Goal: Transaction & Acquisition: Purchase product/service

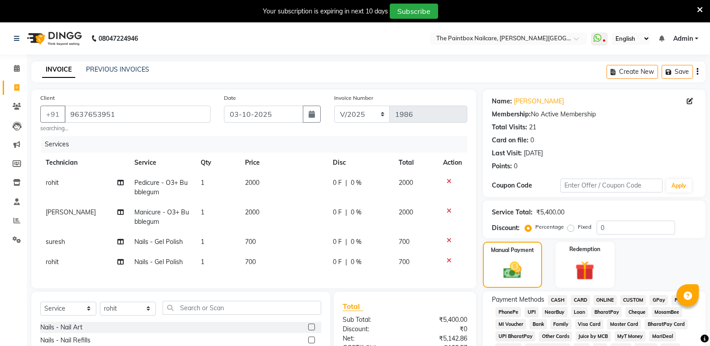
select select "service"
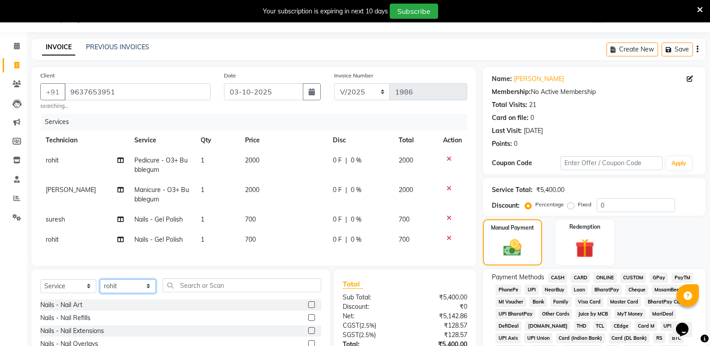
click at [113, 292] on select "Select Technician [PERSON_NAME] bishvajeet [PERSON_NAME] [PERSON_NAME] [PERSON_…" at bounding box center [128, 287] width 56 height 14
select select "85359"
click at [100, 286] on select "Select Technician [PERSON_NAME] bishvajeet [PERSON_NAME] [PERSON_NAME] [PERSON_…" at bounding box center [128, 287] width 56 height 14
click at [308, 308] on label at bounding box center [311, 305] width 7 height 7
click at [308, 308] on input "checkbox" at bounding box center [311, 306] width 6 height 6
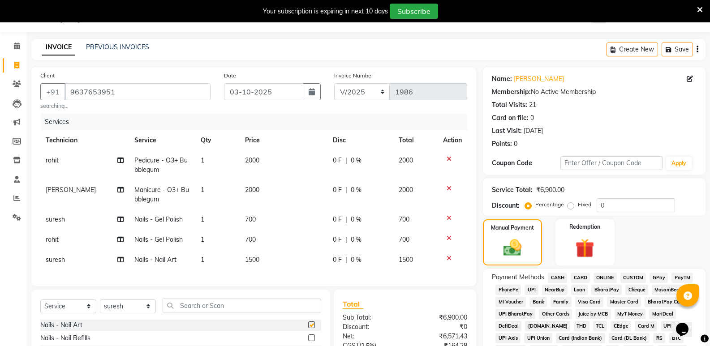
checkbox input "false"
click at [252, 257] on span "1500" at bounding box center [252, 260] width 14 height 8
select select "85359"
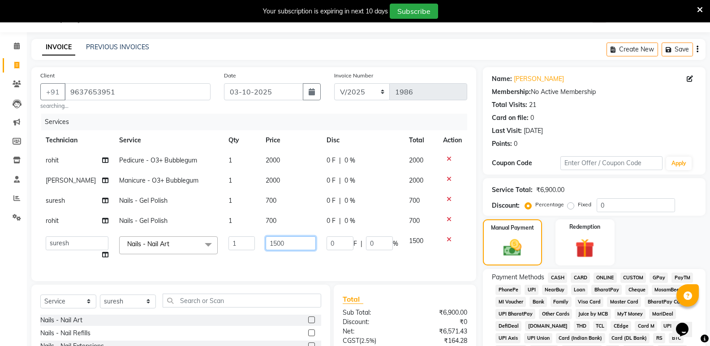
click at [271, 249] on input "1500" at bounding box center [291, 244] width 50 height 14
type input "900"
click at [496, 247] on div "Manual Payment" at bounding box center [512, 243] width 61 height 48
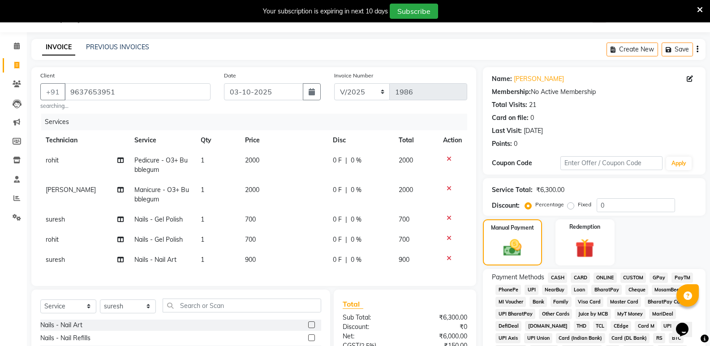
drag, startPoint x: 607, startPoint y: 275, endPoint x: 614, endPoint y: 276, distance: 6.9
click at [607, 275] on span "ONLINE" at bounding box center [605, 278] width 23 height 10
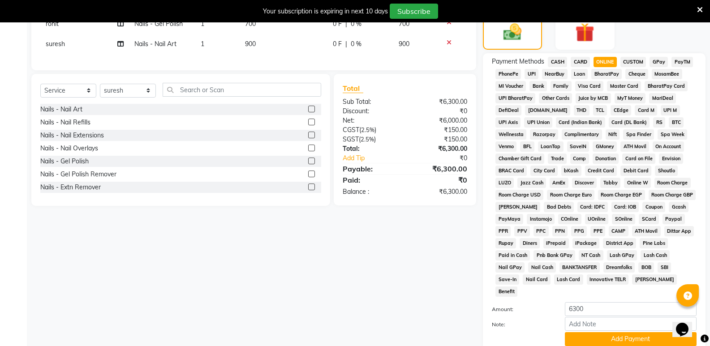
scroll to position [296, 0]
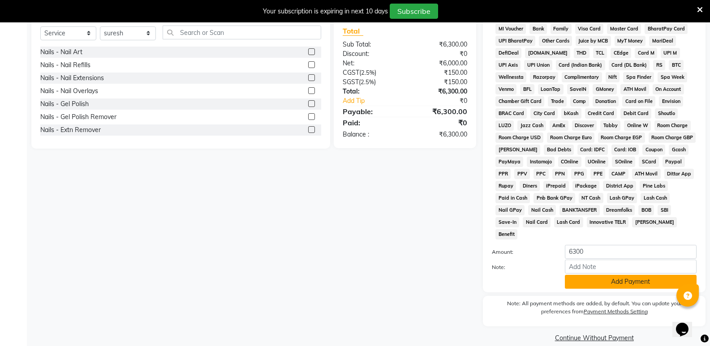
click at [605, 275] on button "Add Payment" at bounding box center [631, 282] width 132 height 14
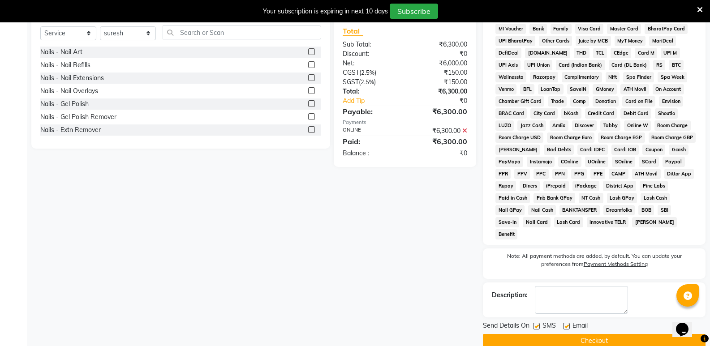
click at [604, 334] on button "Checkout" at bounding box center [594, 341] width 223 height 14
click at [625, 334] on button "Checkout" at bounding box center [594, 341] width 223 height 14
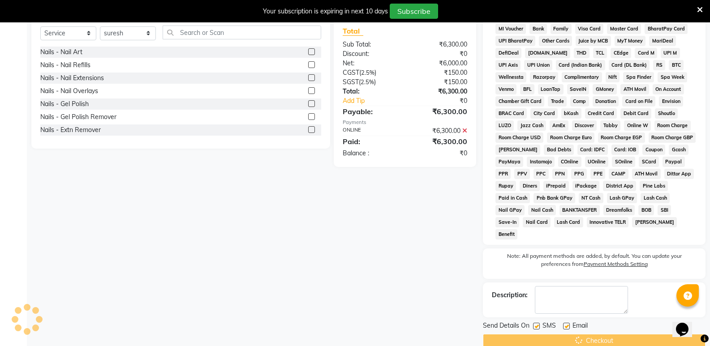
scroll to position [22, 0]
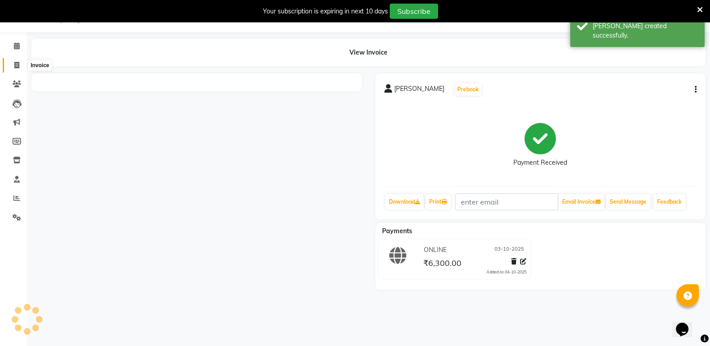
click at [14, 63] on icon at bounding box center [16, 65] width 5 height 7
select select "service"
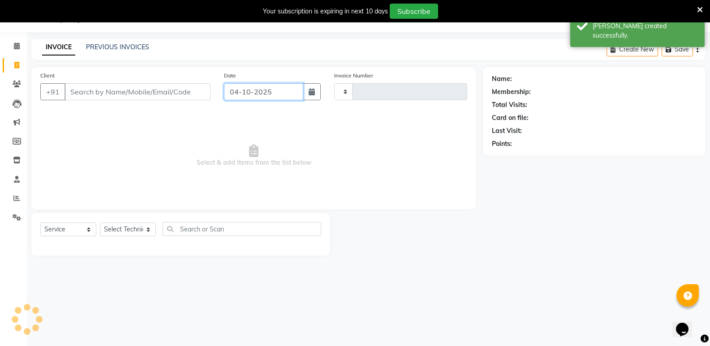
click at [282, 97] on input "04-10-2025" at bounding box center [263, 91] width 79 height 17
select select "10"
select select "2025"
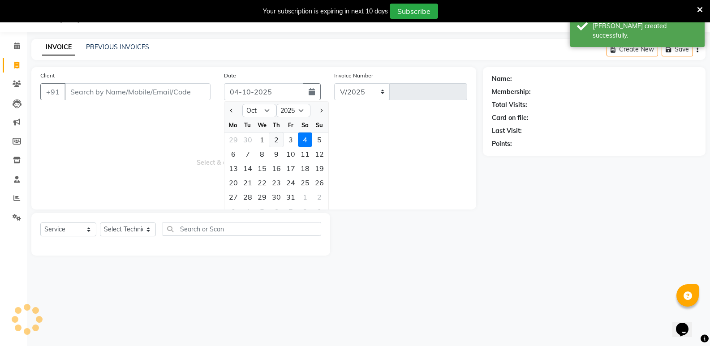
select select "926"
type input "1987"
click at [289, 139] on div "3" at bounding box center [291, 140] width 14 height 14
type input "03-10-2025"
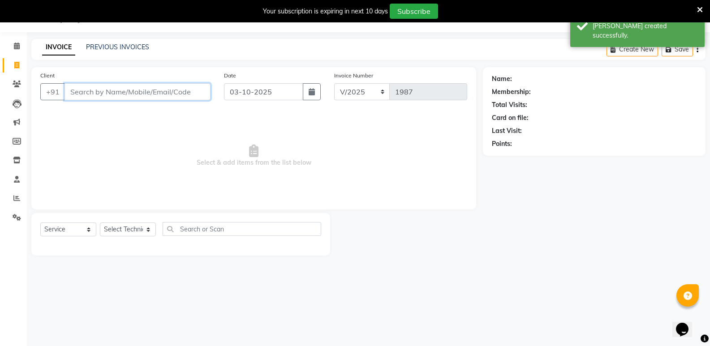
click at [99, 91] on input "Client" at bounding box center [138, 91] width 146 height 17
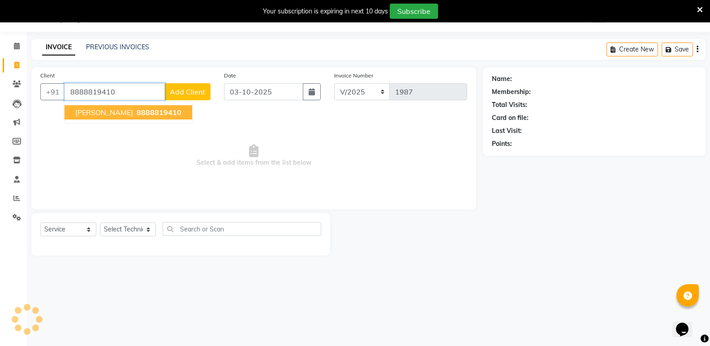
type input "8888819410"
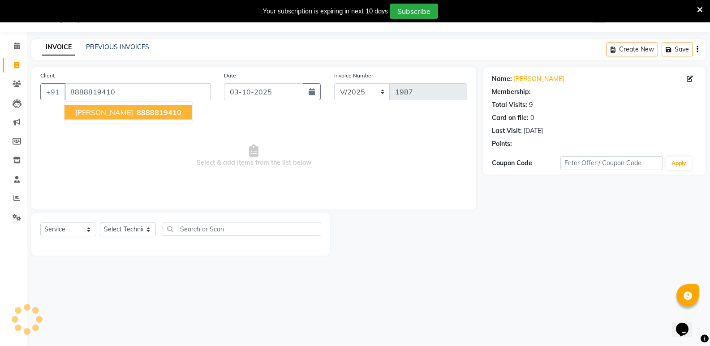
drag, startPoint x: 142, startPoint y: 111, endPoint x: 134, endPoint y: 179, distance: 69.1
click at [142, 110] on span "8888819410" at bounding box center [159, 112] width 45 height 9
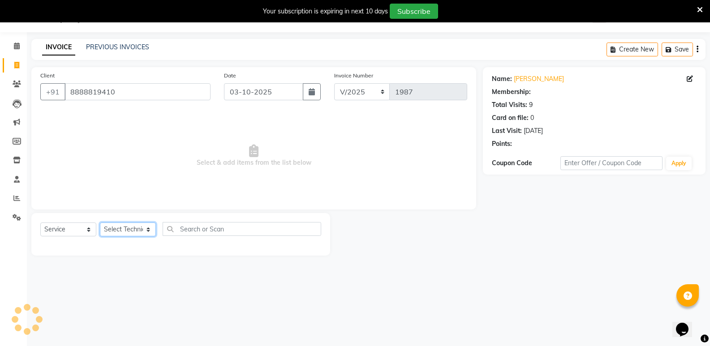
click at [126, 236] on select "Select Technician [PERSON_NAME] bishvajeet [PERSON_NAME] [PERSON_NAME] [PERSON_…" at bounding box center [128, 230] width 56 height 14
select select "85360"
click at [100, 223] on select "Select Technician [PERSON_NAME] bishvajeet [PERSON_NAME] [PERSON_NAME] [PERSON_…" at bounding box center [128, 230] width 56 height 14
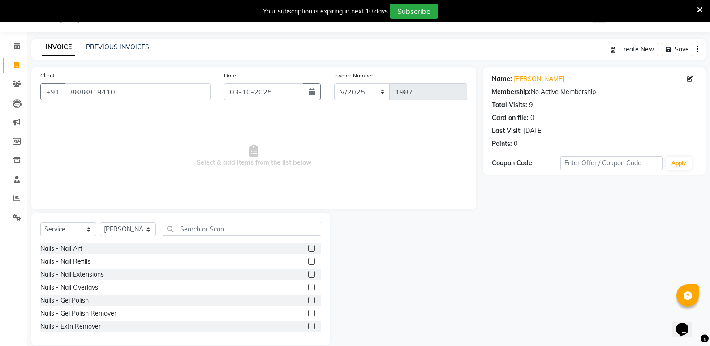
click at [308, 262] on label at bounding box center [311, 261] width 7 height 7
click at [308, 262] on input "checkbox" at bounding box center [311, 262] width 6 height 6
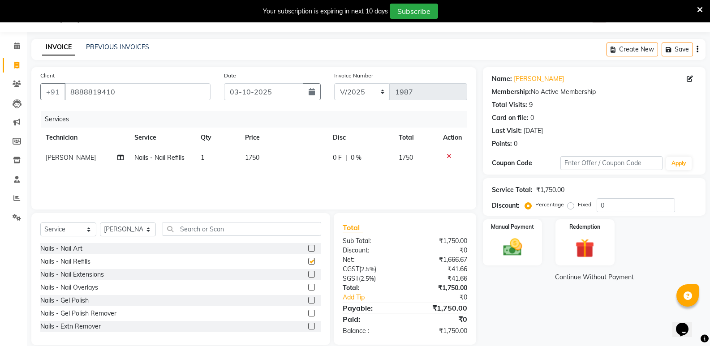
checkbox input "false"
click at [254, 152] on td "1750" at bounding box center [284, 158] width 88 height 20
select select "85360"
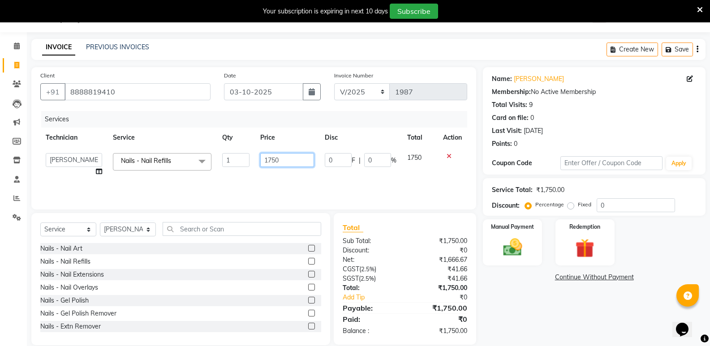
click at [272, 165] on input "1750" at bounding box center [287, 160] width 54 height 14
type input "1650"
click at [308, 246] on label at bounding box center [311, 248] width 7 height 7
click at [308, 246] on input "checkbox" at bounding box center [311, 249] width 6 height 6
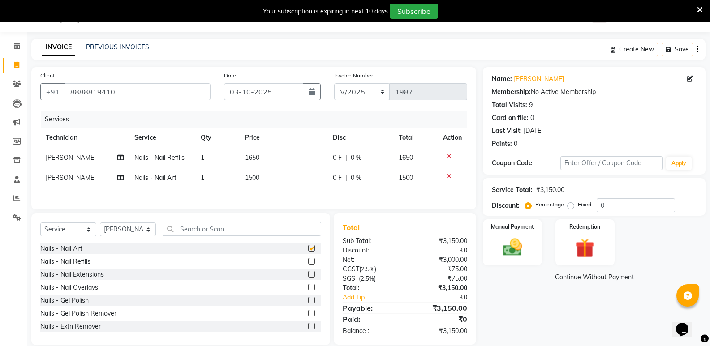
checkbox input "false"
click at [251, 179] on span "1500" at bounding box center [252, 178] width 14 height 8
select select "85360"
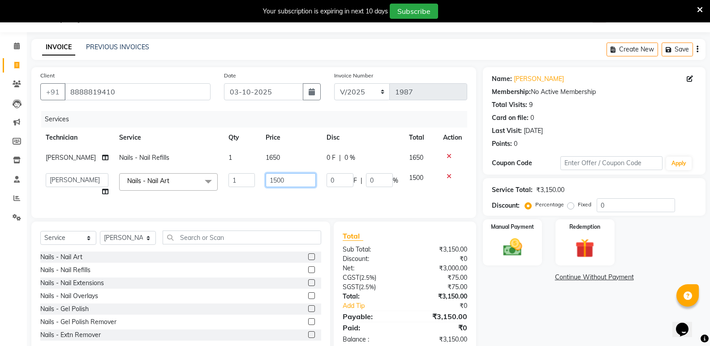
click at [271, 185] on input "1500" at bounding box center [291, 180] width 50 height 14
type input "900"
click at [511, 253] on img at bounding box center [513, 247] width 32 height 23
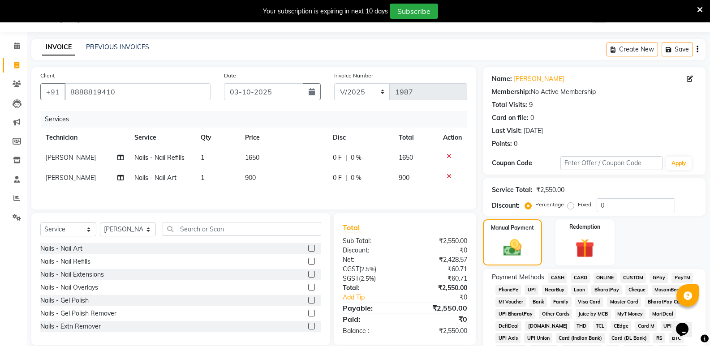
click at [610, 278] on span "ONLINE" at bounding box center [605, 278] width 23 height 10
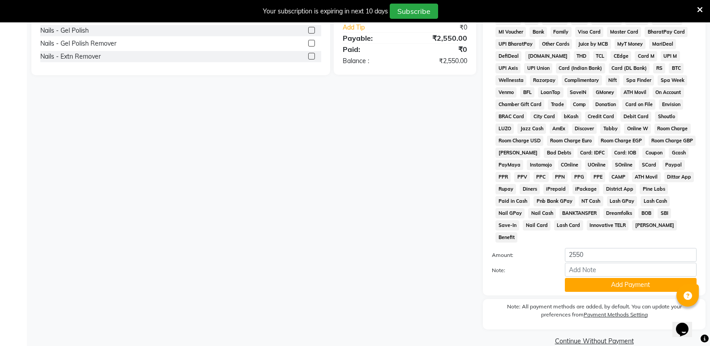
scroll to position [296, 0]
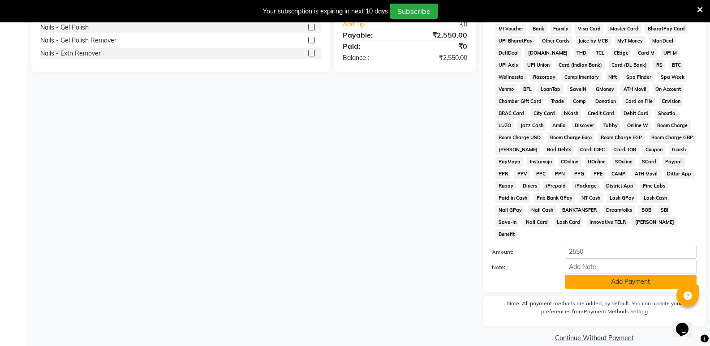
click at [618, 275] on button "Add Payment" at bounding box center [631, 282] width 132 height 14
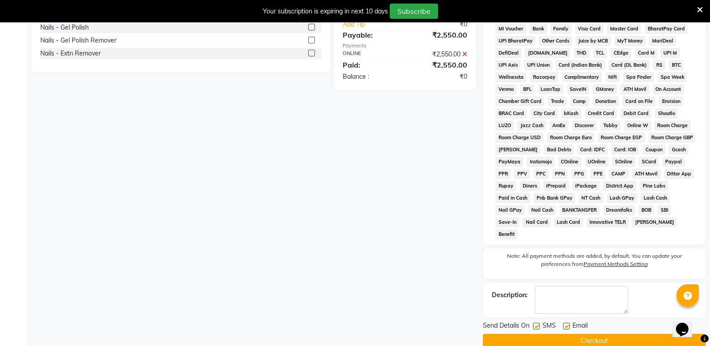
click at [615, 334] on button "Checkout" at bounding box center [594, 341] width 223 height 14
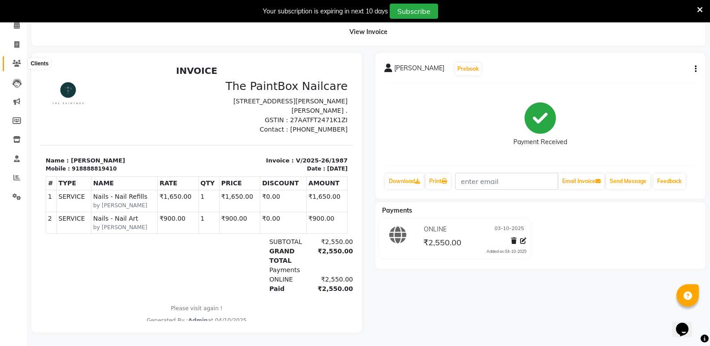
click at [19, 60] on icon at bounding box center [17, 63] width 9 height 7
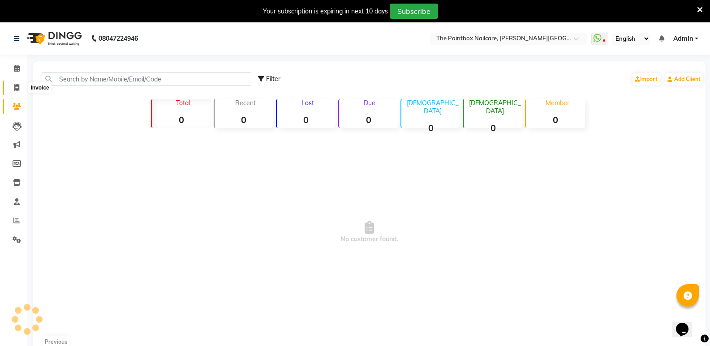
drag, startPoint x: 15, startPoint y: 84, endPoint x: 37, endPoint y: 86, distance: 22.0
click at [15, 85] on icon at bounding box center [16, 87] width 5 height 7
select select "service"
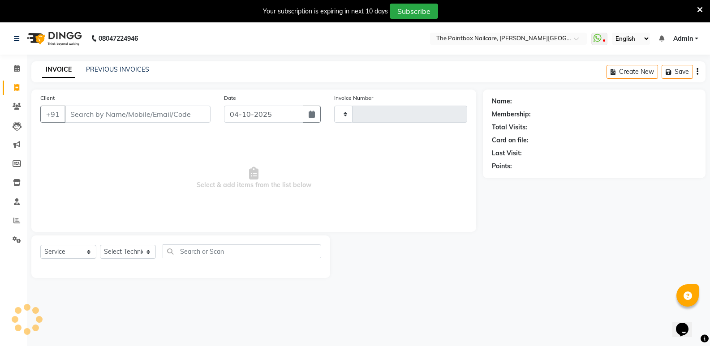
scroll to position [22, 0]
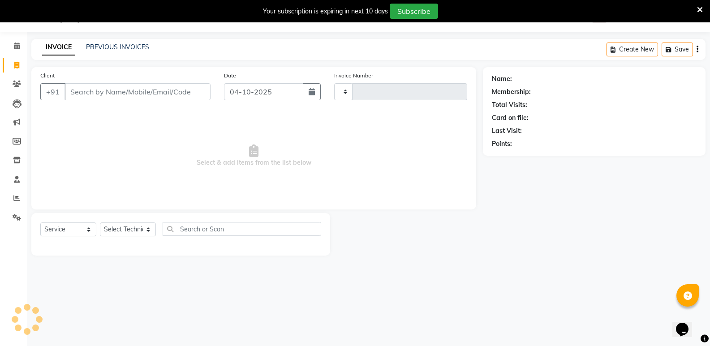
click at [159, 92] on input "Client" at bounding box center [138, 91] width 146 height 17
type input "1988"
select select "926"
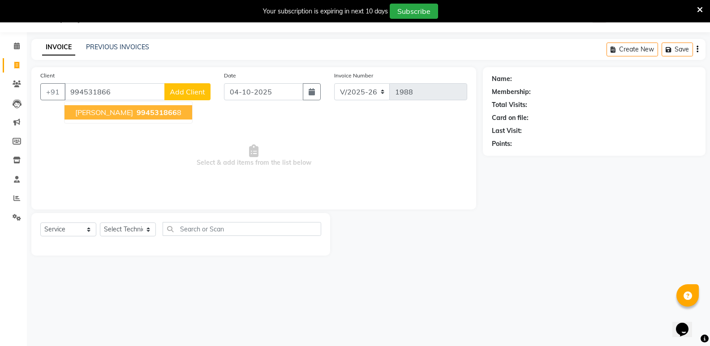
click at [172, 113] on button "[PERSON_NAME] 994531866 8" at bounding box center [129, 112] width 128 height 14
type input "9945318668"
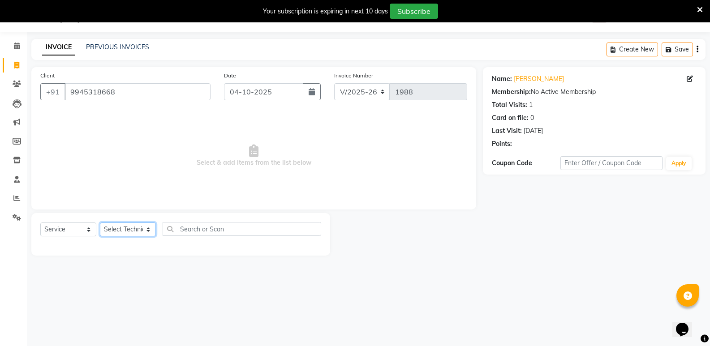
click at [131, 231] on select "Select Technician [PERSON_NAME] bishvajeet [PERSON_NAME] [PERSON_NAME] [PERSON_…" at bounding box center [128, 230] width 56 height 14
select select "85360"
click at [100, 223] on select "Select Technician [PERSON_NAME] bishvajeet [PERSON_NAME] [PERSON_NAME] [PERSON_…" at bounding box center [128, 230] width 56 height 14
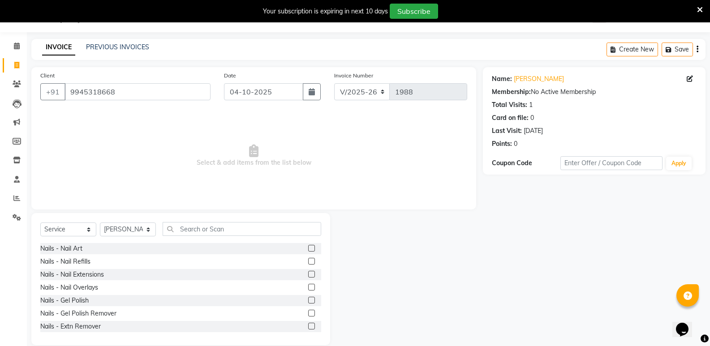
click at [308, 290] on label at bounding box center [311, 287] width 7 height 7
click at [308, 290] on input "checkbox" at bounding box center [311, 288] width 6 height 6
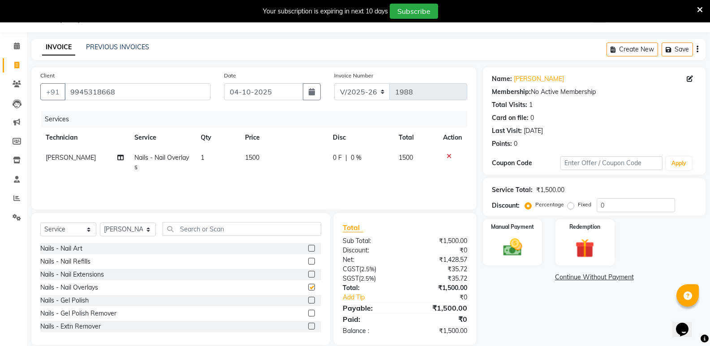
checkbox input "false"
click at [258, 144] on th "Price" at bounding box center [284, 138] width 88 height 20
click at [263, 163] on td "1500" at bounding box center [284, 163] width 88 height 30
select select "85360"
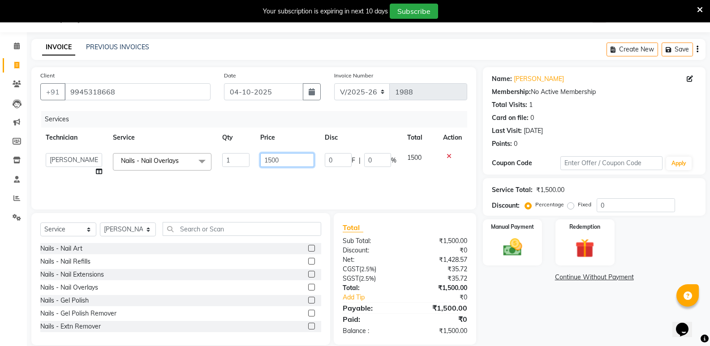
click at [274, 167] on input "1500" at bounding box center [287, 160] width 54 height 14
type input "1350"
click at [308, 247] on label at bounding box center [311, 248] width 7 height 7
click at [308, 247] on input "checkbox" at bounding box center [311, 249] width 6 height 6
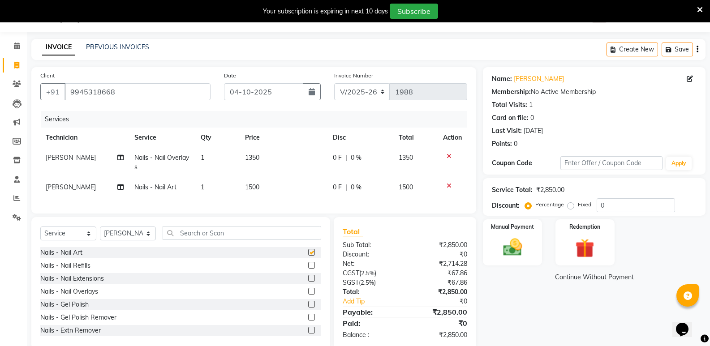
checkbox input "false"
click at [256, 183] on td "1500" at bounding box center [284, 187] width 88 height 20
select select "85360"
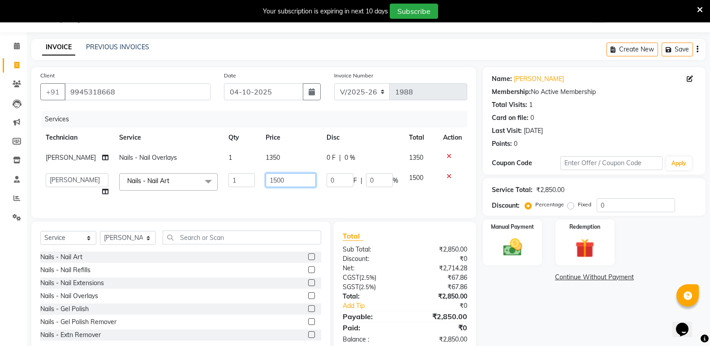
click at [273, 186] on input "1500" at bounding box center [291, 180] width 50 height 14
type input "800"
click at [504, 249] on img at bounding box center [513, 247] width 32 height 23
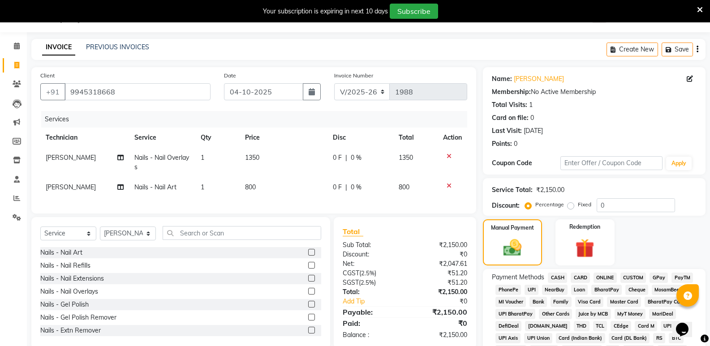
click at [600, 277] on span "ONLINE" at bounding box center [605, 278] width 23 height 10
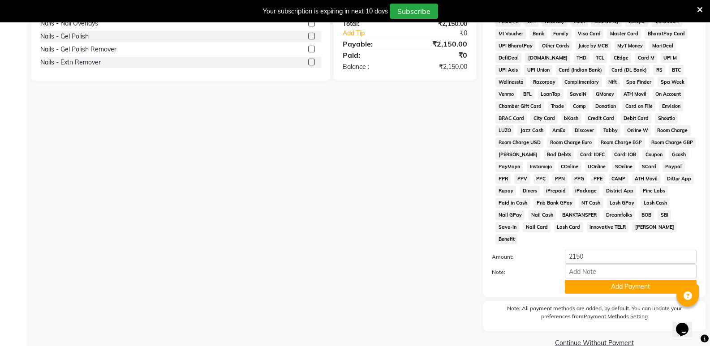
scroll to position [291, 0]
click at [584, 280] on button "Add Payment" at bounding box center [631, 287] width 132 height 14
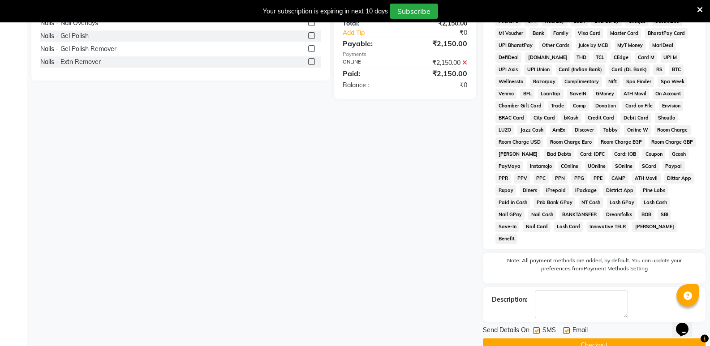
click at [597, 339] on button "Checkout" at bounding box center [594, 346] width 223 height 14
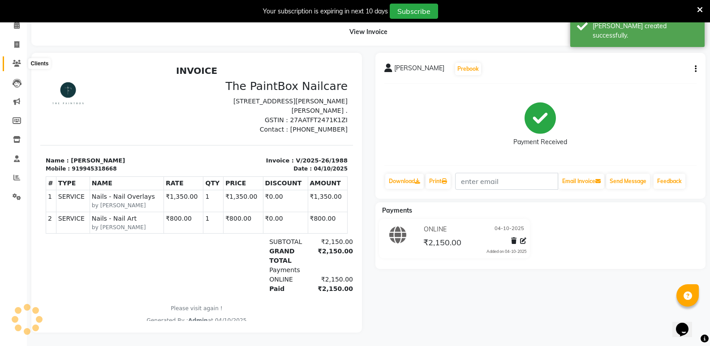
click at [19, 60] on icon at bounding box center [17, 63] width 9 height 7
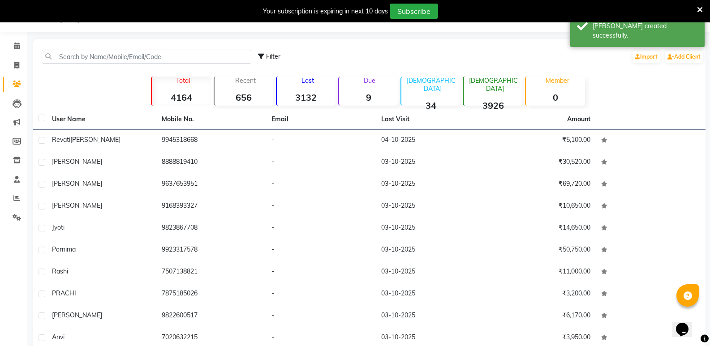
scroll to position [50, 0]
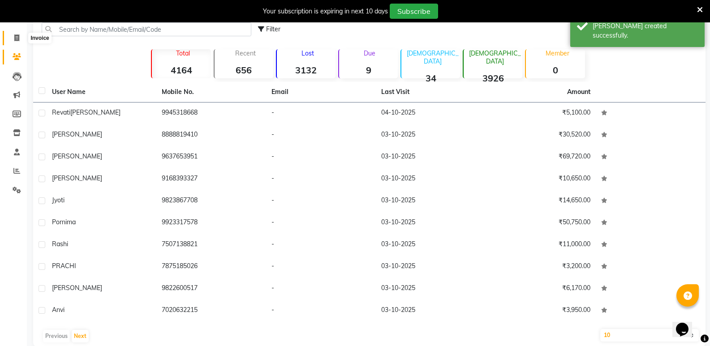
click at [19, 39] on icon at bounding box center [16, 38] width 5 height 7
select select "service"
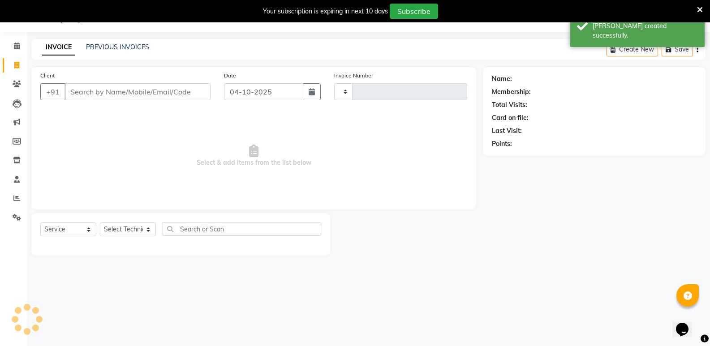
scroll to position [22, 0]
click at [166, 92] on input "Client" at bounding box center [138, 91] width 146 height 17
type input "99"
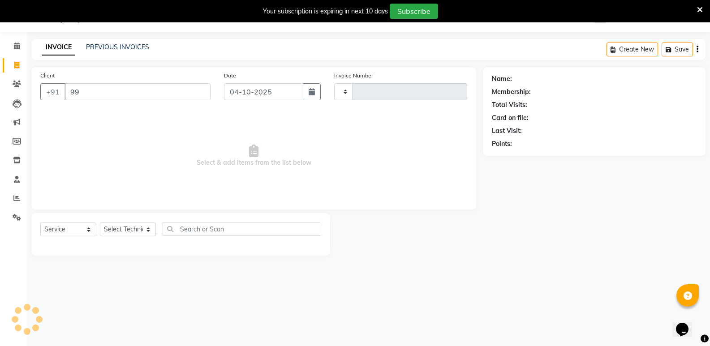
type input "1989"
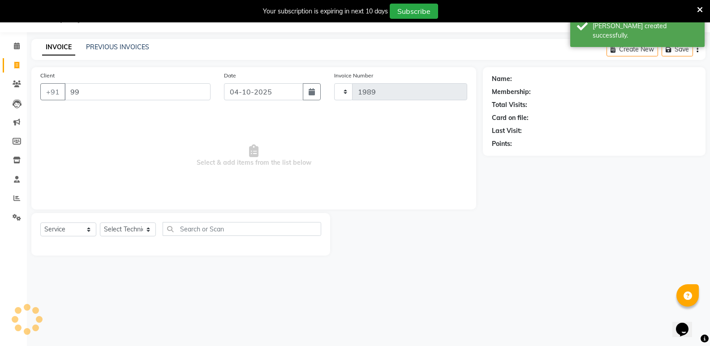
type input "992"
select select "926"
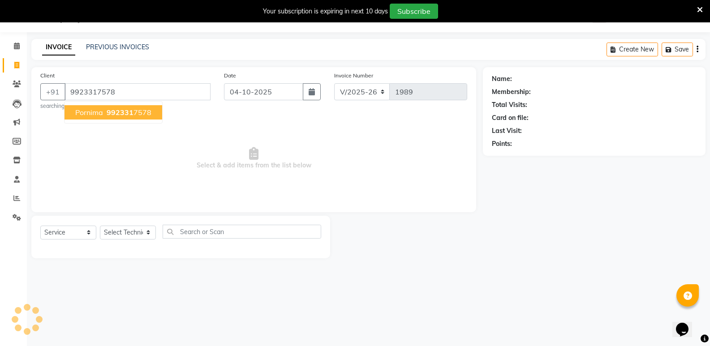
type input "9923317578"
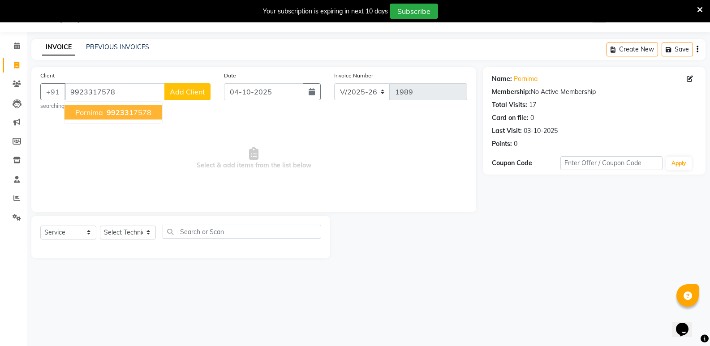
click at [103, 116] on button "pornima 992331 7578" at bounding box center [114, 112] width 98 height 14
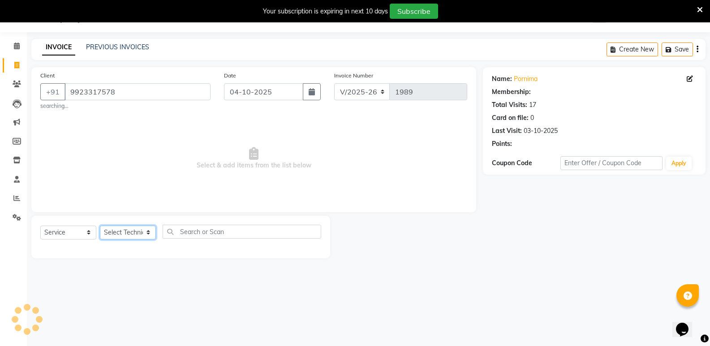
click at [122, 235] on select "Select Technician [PERSON_NAME] bishvajeet [PERSON_NAME] [PERSON_NAME] [PERSON_…" at bounding box center [128, 233] width 56 height 14
select select "77198"
click at [100, 226] on select "Select Technician [PERSON_NAME] bishvajeet [PERSON_NAME] [PERSON_NAME] [PERSON_…" at bounding box center [128, 233] width 56 height 14
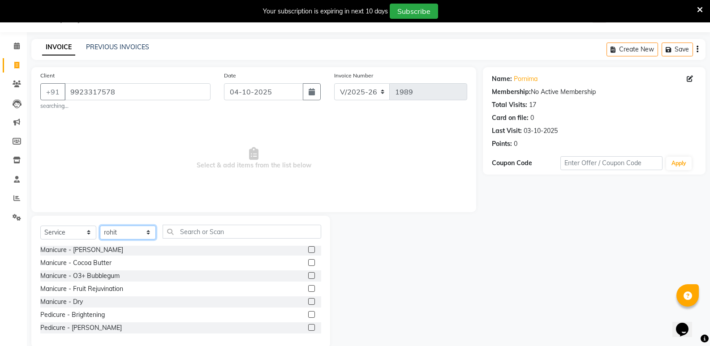
scroll to position [179, 0]
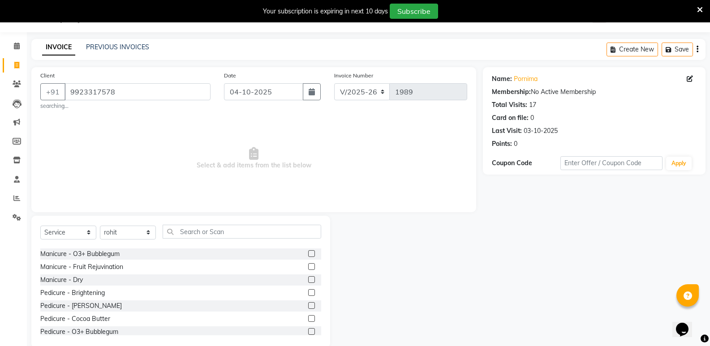
click at [308, 332] on label at bounding box center [311, 332] width 7 height 7
click at [308, 332] on input "checkbox" at bounding box center [311, 332] width 6 height 6
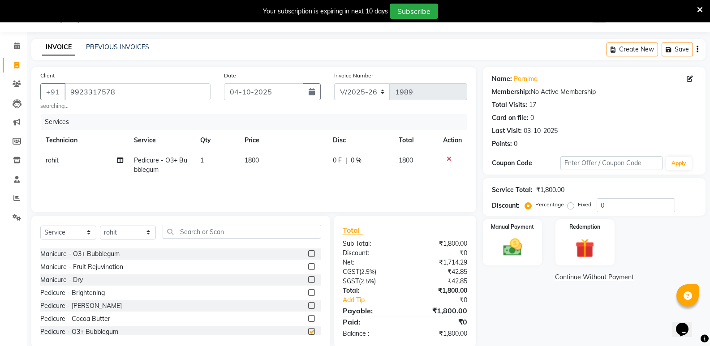
checkbox input "false"
click at [255, 169] on td "1800" at bounding box center [283, 166] width 88 height 30
select select "77198"
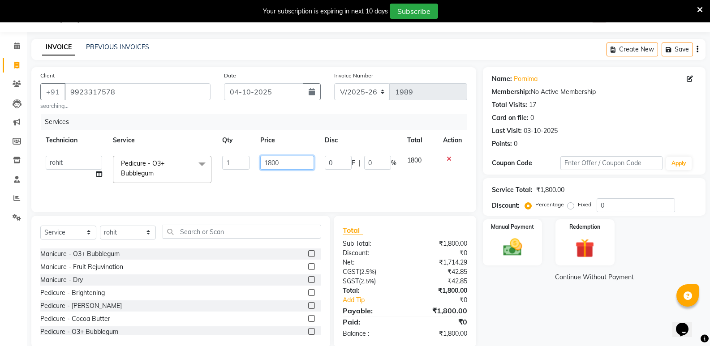
click at [272, 169] on input "1800" at bounding box center [287, 163] width 54 height 14
type input "2000"
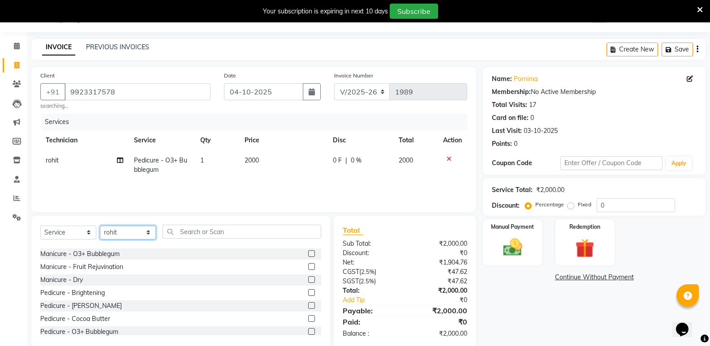
click at [128, 236] on select "Select Technician [PERSON_NAME] bishvajeet [PERSON_NAME] [PERSON_NAME] [PERSON_…" at bounding box center [128, 233] width 56 height 14
select select "85360"
click at [100, 226] on select "Select Technician [PERSON_NAME] bishvajeet [PERSON_NAME] [PERSON_NAME] [PERSON_…" at bounding box center [128, 233] width 56 height 14
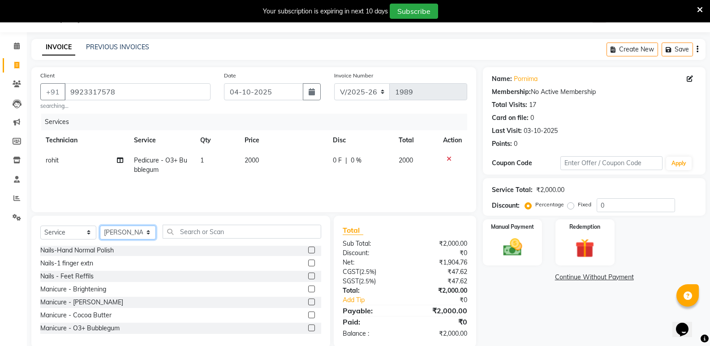
scroll to position [82, 0]
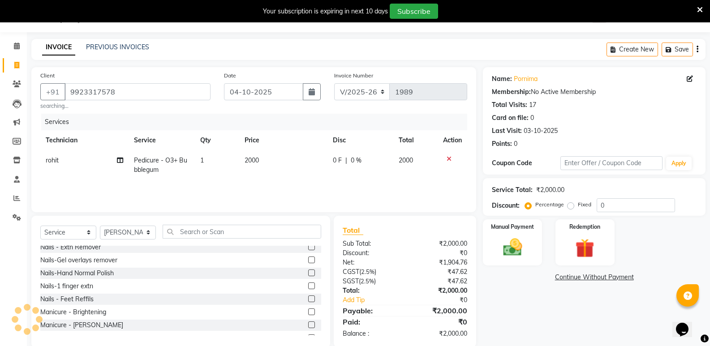
click at [308, 287] on label at bounding box center [311, 286] width 7 height 7
click at [308, 287] on input "checkbox" at bounding box center [311, 287] width 6 height 6
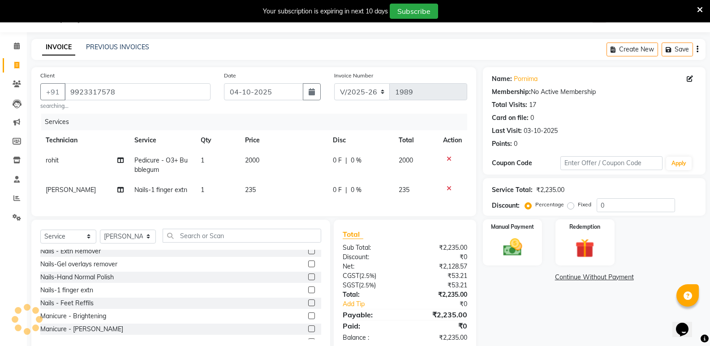
click at [308, 294] on label at bounding box center [311, 290] width 7 height 7
click at [308, 294] on input "checkbox" at bounding box center [311, 291] width 6 height 6
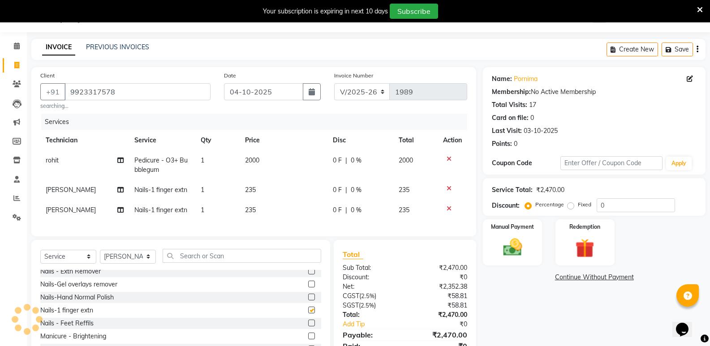
checkbox input "false"
click at [255, 187] on span "235" at bounding box center [250, 190] width 11 height 8
select select "85360"
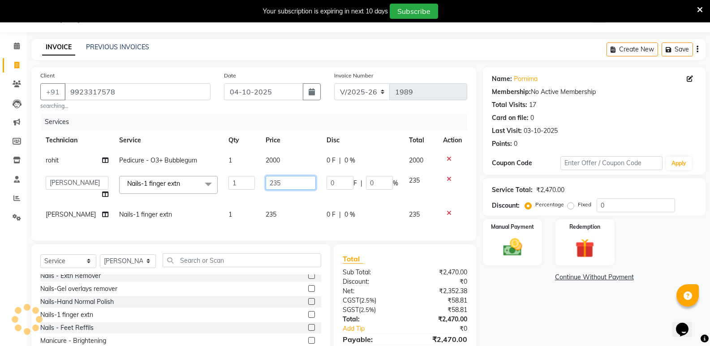
click at [281, 187] on input "235" at bounding box center [291, 183] width 50 height 14
type input "250"
click at [281, 214] on td "235" at bounding box center [290, 215] width 61 height 20
select select "85360"
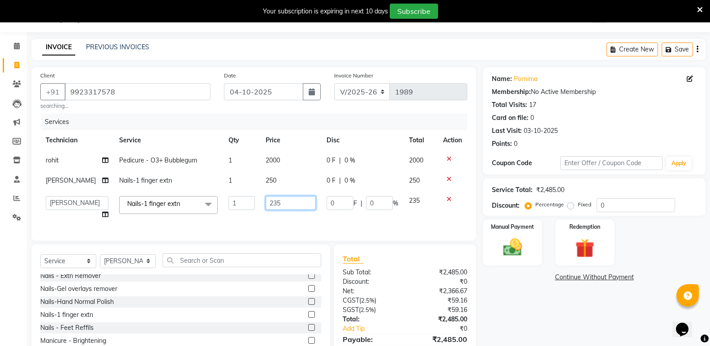
click at [281, 206] on input "235" at bounding box center [291, 203] width 50 height 14
type input "250"
click at [129, 265] on select "Select Technician [PERSON_NAME] bishvajeet [PERSON_NAME] [PERSON_NAME] [PERSON_…" at bounding box center [128, 262] width 56 height 14
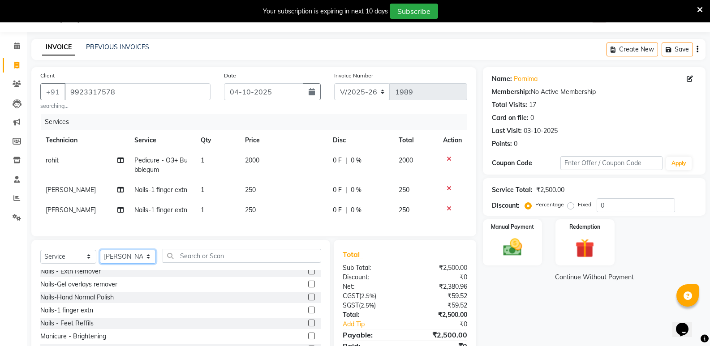
select select "77198"
click at [100, 256] on select "Select Technician [PERSON_NAME] bishvajeet [PERSON_NAME] [PERSON_NAME] [PERSON_…" at bounding box center [128, 257] width 56 height 14
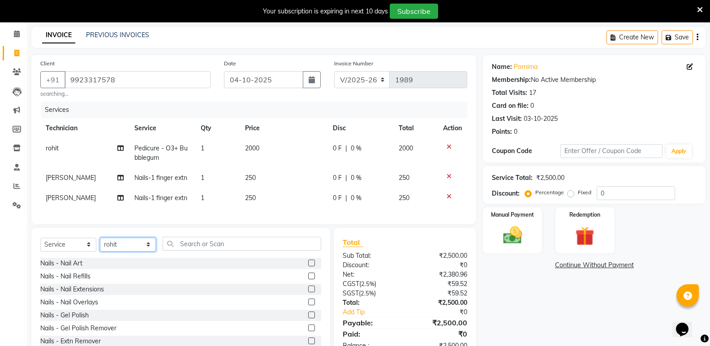
scroll to position [69, 0]
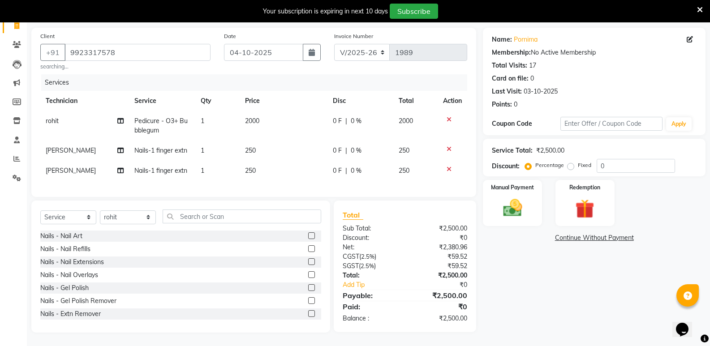
click at [308, 287] on label at bounding box center [311, 288] width 7 height 7
click at [308, 287] on input "checkbox" at bounding box center [311, 289] width 6 height 6
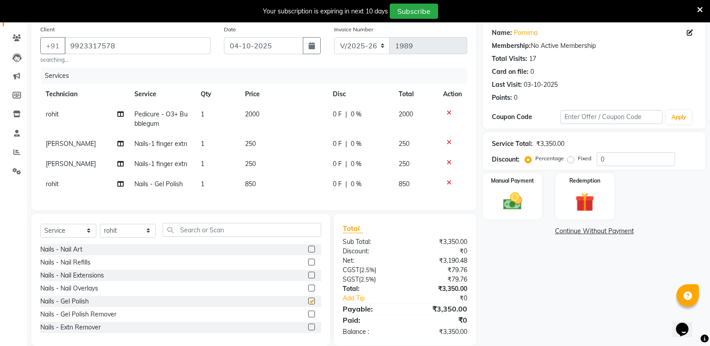
checkbox input "false"
click at [308, 318] on label at bounding box center [311, 314] width 7 height 7
click at [308, 318] on input "checkbox" at bounding box center [311, 315] width 6 height 6
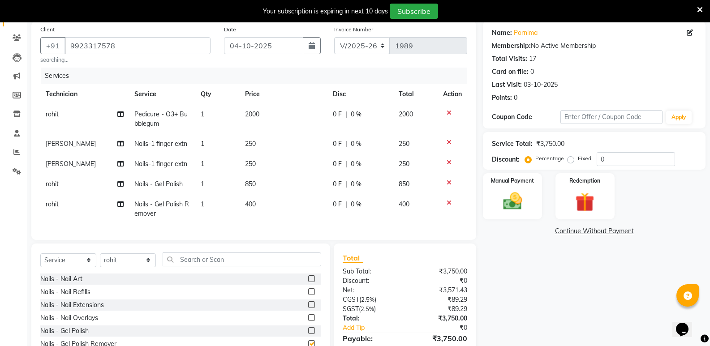
checkbox input "false"
click at [260, 207] on td "400" at bounding box center [284, 210] width 88 height 30
select select "77198"
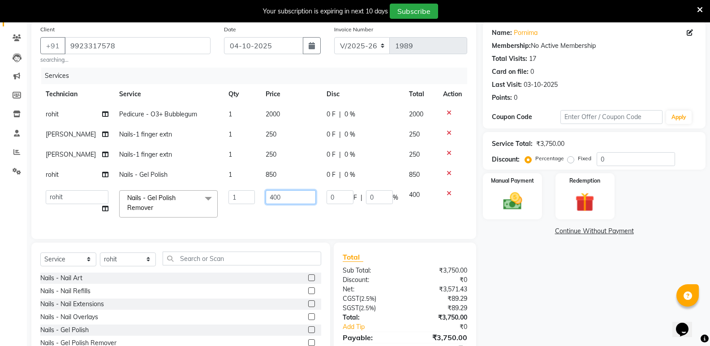
click at [271, 203] on input "400" at bounding box center [291, 197] width 50 height 14
type input "250"
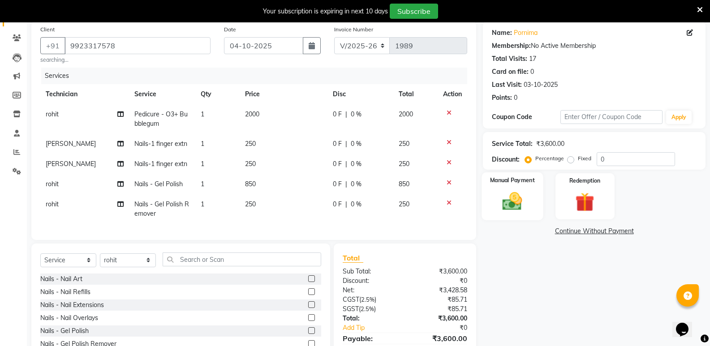
click at [513, 203] on img at bounding box center [513, 201] width 32 height 23
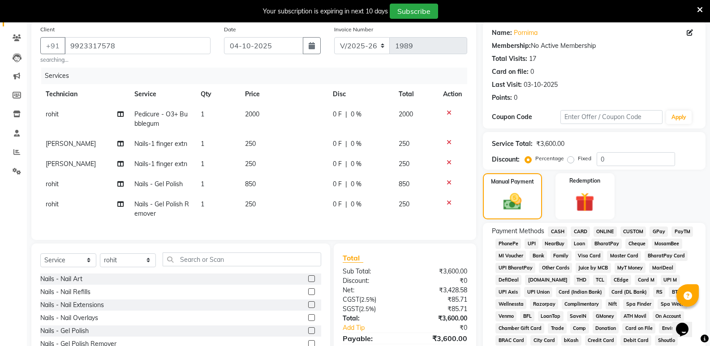
click at [447, 203] on icon at bounding box center [449, 203] width 5 height 6
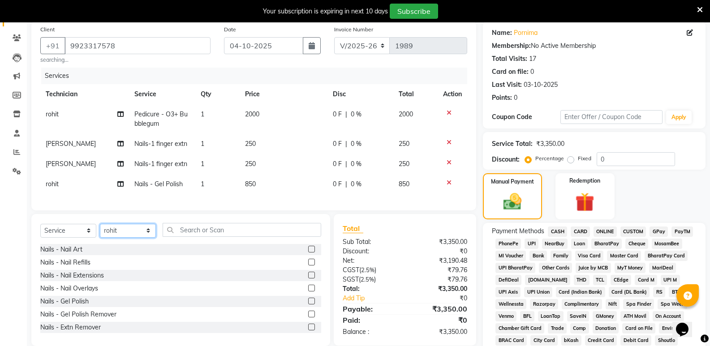
click at [117, 238] on select "Select Technician [PERSON_NAME] bishvajeet [PERSON_NAME] [PERSON_NAME] [PERSON_…" at bounding box center [128, 231] width 56 height 14
select select "85360"
click at [100, 230] on select "Select Technician [PERSON_NAME] bishvajeet [PERSON_NAME] [PERSON_NAME] [PERSON_…" at bounding box center [128, 231] width 56 height 14
click at [308, 253] on label at bounding box center [311, 249] width 7 height 7
click at [308, 253] on input "checkbox" at bounding box center [311, 250] width 6 height 6
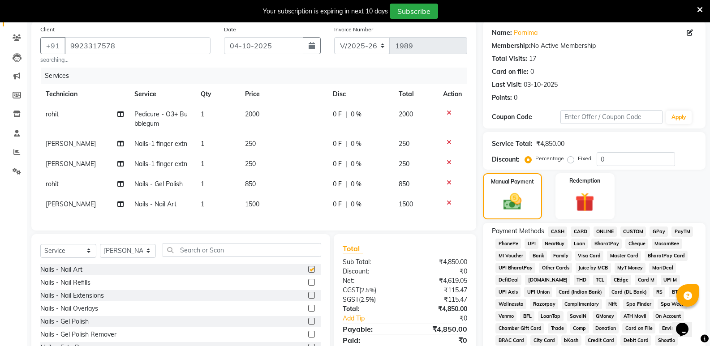
checkbox input "false"
click at [259, 204] on span "1500" at bounding box center [252, 204] width 14 height 8
select select "85360"
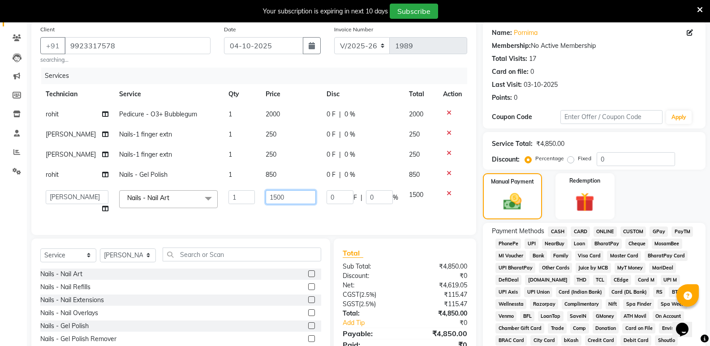
click at [271, 202] on input "1500" at bounding box center [291, 197] width 50 height 14
type input "300"
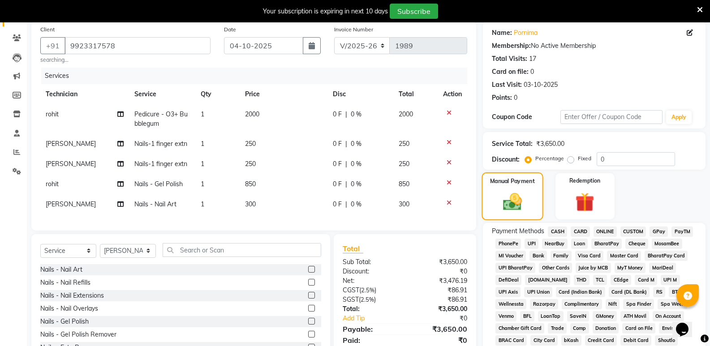
click at [506, 178] on label "Manual Payment" at bounding box center [512, 181] width 45 height 9
click at [605, 227] on span "ONLINE" at bounding box center [605, 232] width 23 height 10
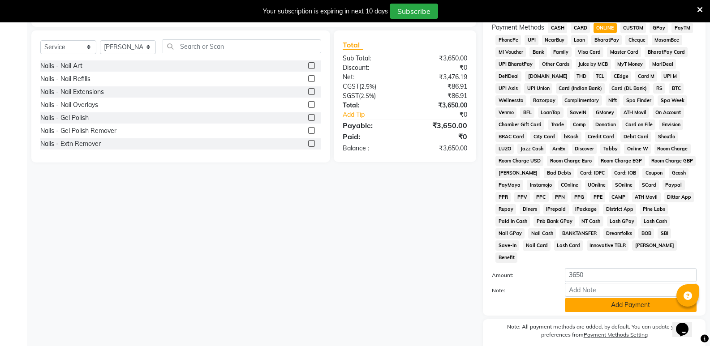
scroll to position [296, 0]
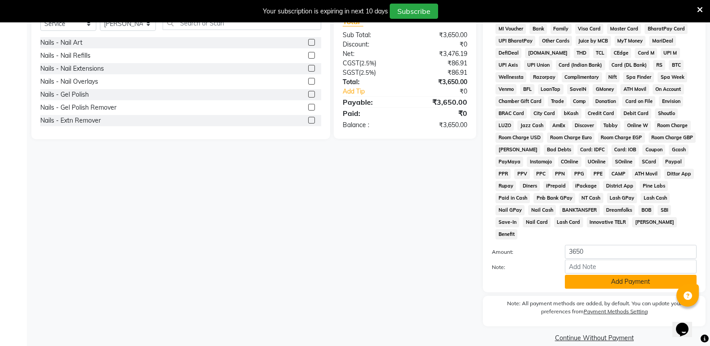
click at [606, 275] on button "Add Payment" at bounding box center [631, 282] width 132 height 14
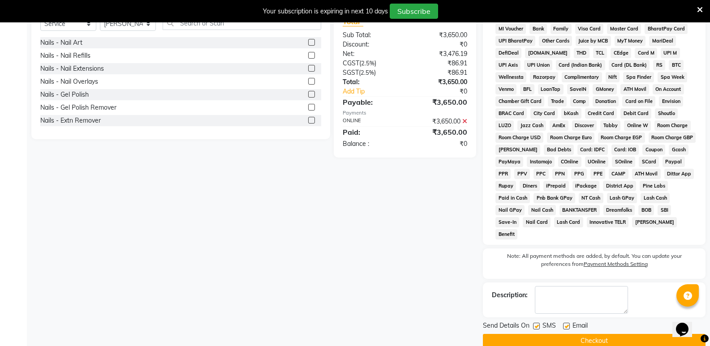
click at [604, 334] on button "Checkout" at bounding box center [594, 341] width 223 height 14
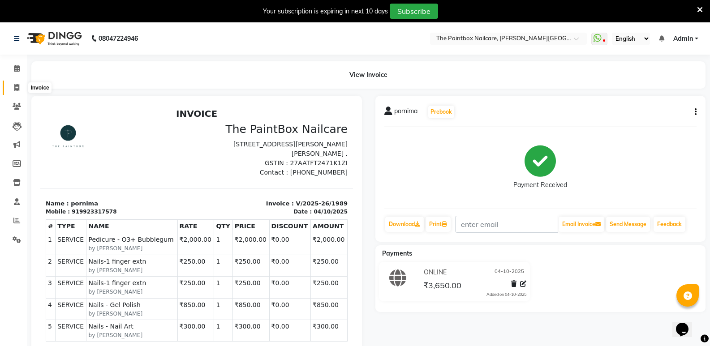
click at [16, 87] on icon at bounding box center [16, 87] width 5 height 7
select select "service"
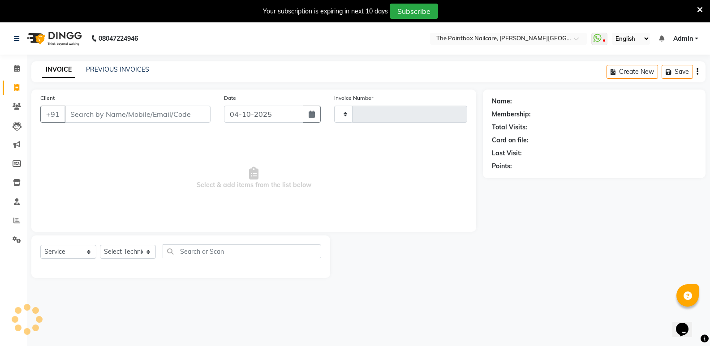
scroll to position [22, 0]
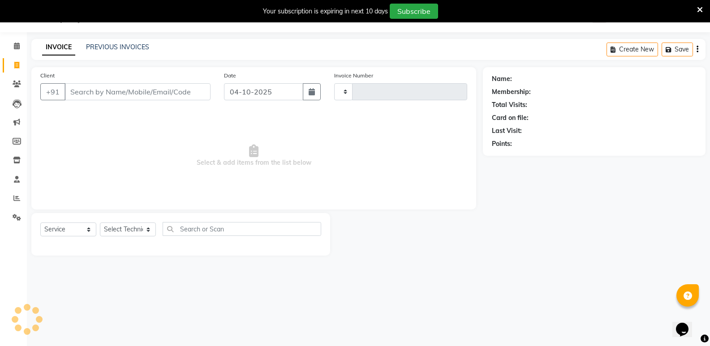
type input "1990"
select select "926"
click at [162, 89] on input "Client" at bounding box center [138, 91] width 146 height 17
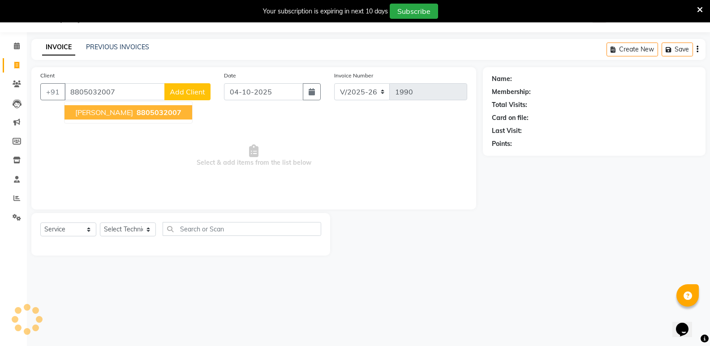
type input "8805032007"
click at [148, 109] on button "[PERSON_NAME] 8805032007" at bounding box center [129, 112] width 128 height 14
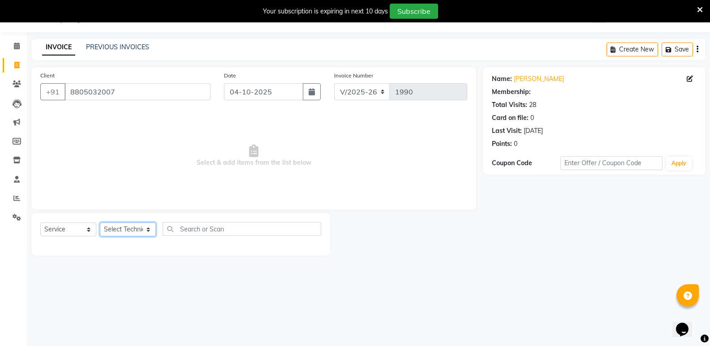
click at [127, 229] on select "Select Technician [PERSON_NAME] bishvajeet [PERSON_NAME] [PERSON_NAME] [PERSON_…" at bounding box center [128, 230] width 56 height 14
select select "28060"
click at [100, 223] on select "Select Technician [PERSON_NAME] bishvajeet [PERSON_NAME] [PERSON_NAME] [PERSON_…" at bounding box center [128, 230] width 56 height 14
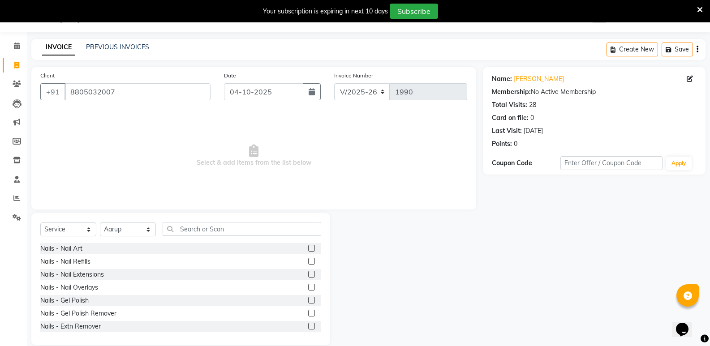
click at [308, 299] on label at bounding box center [311, 300] width 7 height 7
click at [308, 299] on input "checkbox" at bounding box center [311, 301] width 6 height 6
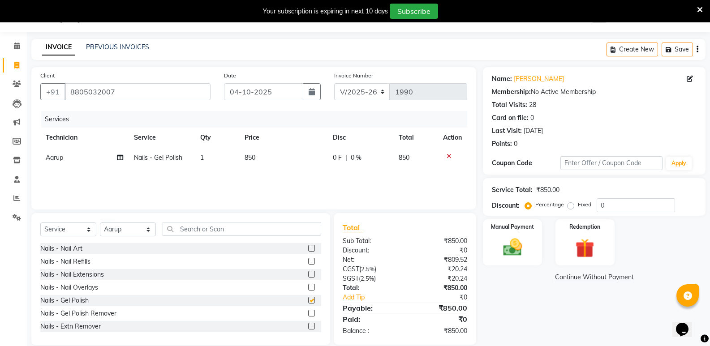
checkbox input "false"
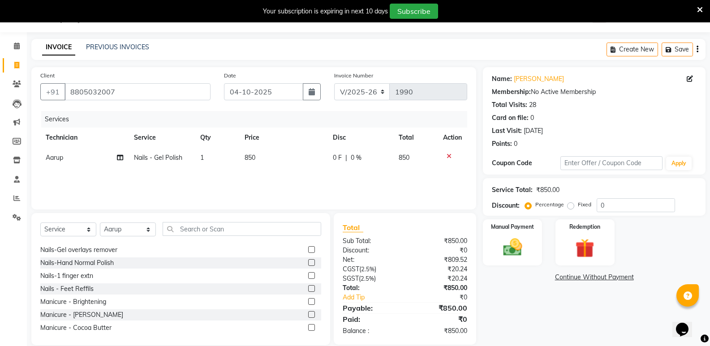
click at [308, 276] on label at bounding box center [311, 276] width 7 height 7
click at [308, 276] on input "checkbox" at bounding box center [311, 276] width 6 height 6
click at [308, 275] on label at bounding box center [311, 276] width 7 height 7
click at [308, 275] on input "checkbox" at bounding box center [311, 276] width 6 height 6
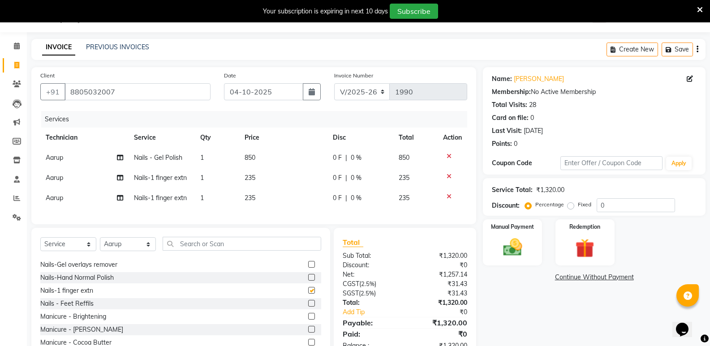
checkbox input "false"
click at [254, 186] on td "235" at bounding box center [283, 178] width 88 height 20
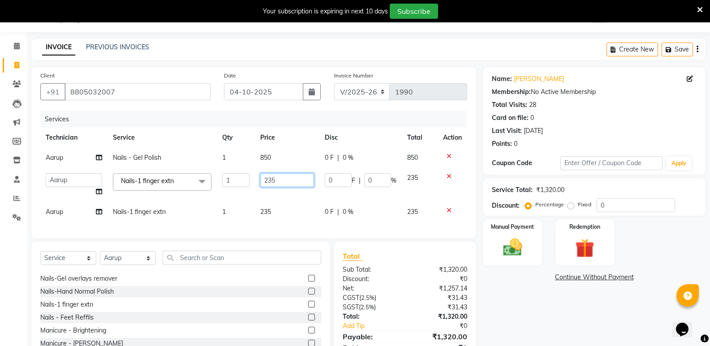
click at [276, 182] on input "235" at bounding box center [287, 180] width 54 height 14
type input "250"
click at [278, 215] on div "Services Technician Service Qty Price Disc Total Action Aarup Nails - Gel Polis…" at bounding box center [253, 170] width 427 height 118
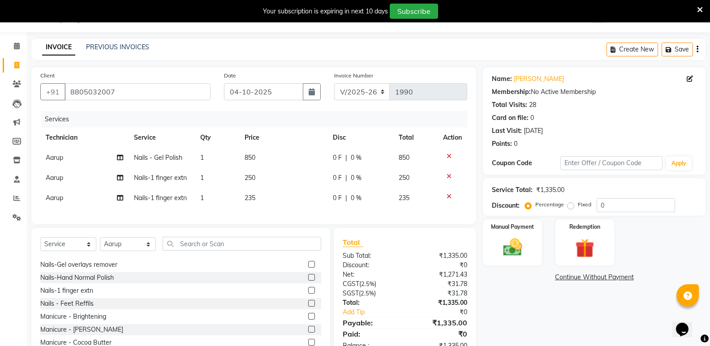
click at [259, 202] on td "235" at bounding box center [283, 198] width 88 height 20
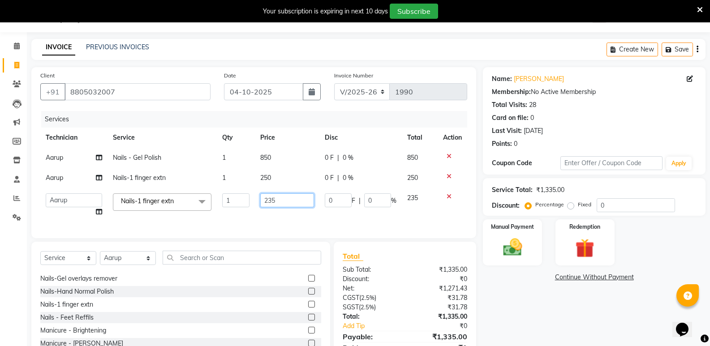
click at [274, 201] on input "235" at bounding box center [287, 201] width 54 height 14
type input "250"
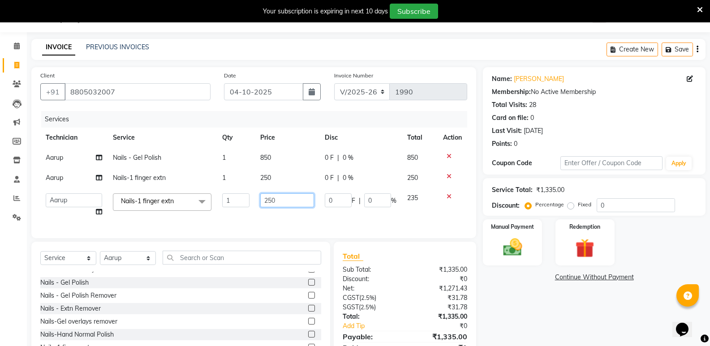
scroll to position [45, 0]
click at [304, 301] on div "Nails - Nail Art Nails - Nail Refills Nails - Nail Extensions Nails - Nail Over…" at bounding box center [180, 317] width 281 height 90
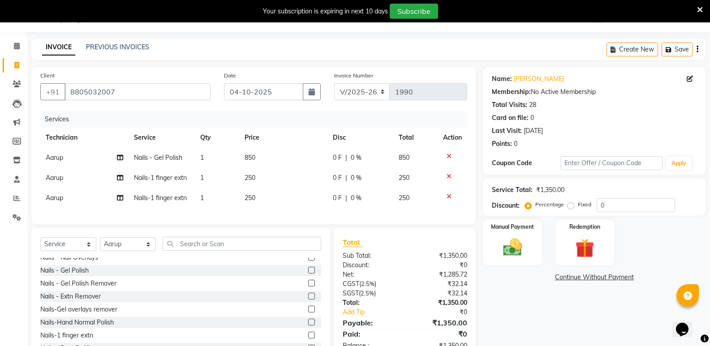
click at [308, 287] on label at bounding box center [311, 283] width 7 height 7
click at [308, 287] on input "checkbox" at bounding box center [311, 284] width 6 height 6
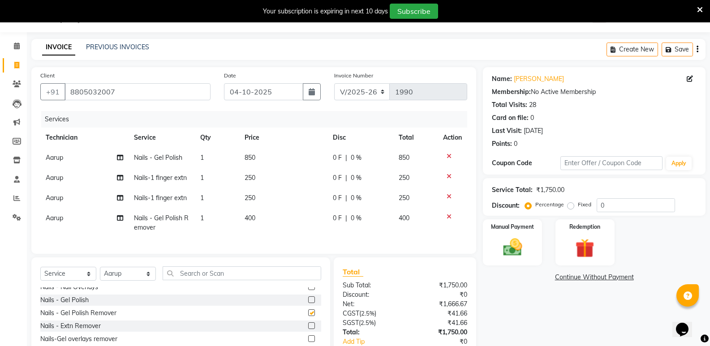
checkbox input "false"
click at [253, 226] on td "400" at bounding box center [283, 223] width 88 height 30
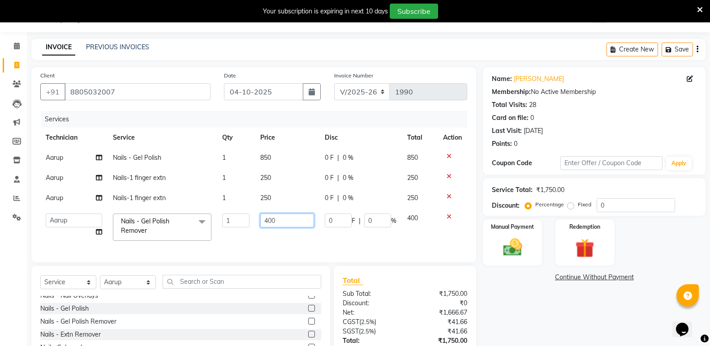
click at [271, 224] on input "400" at bounding box center [287, 221] width 54 height 14
type input "250"
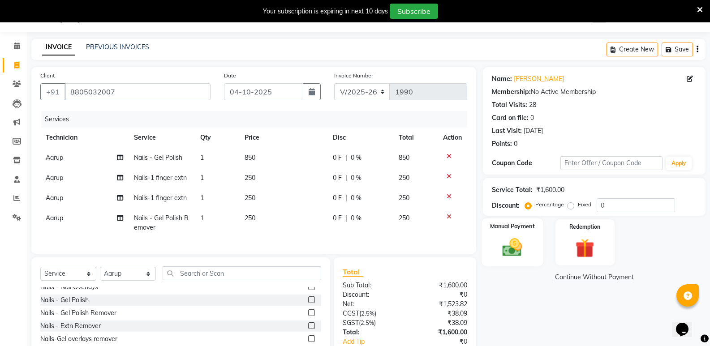
click at [517, 250] on img at bounding box center [513, 247] width 32 height 23
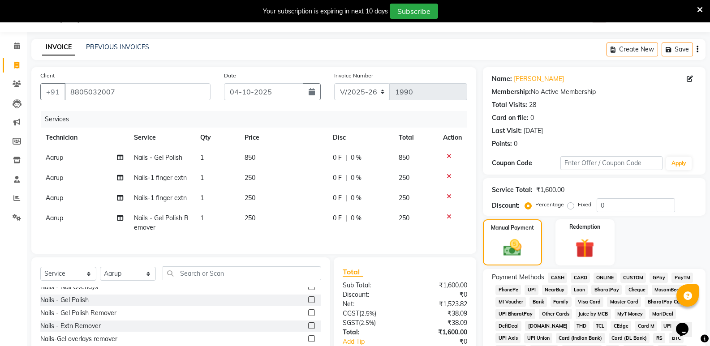
click at [564, 275] on span "CASH" at bounding box center [557, 278] width 19 height 10
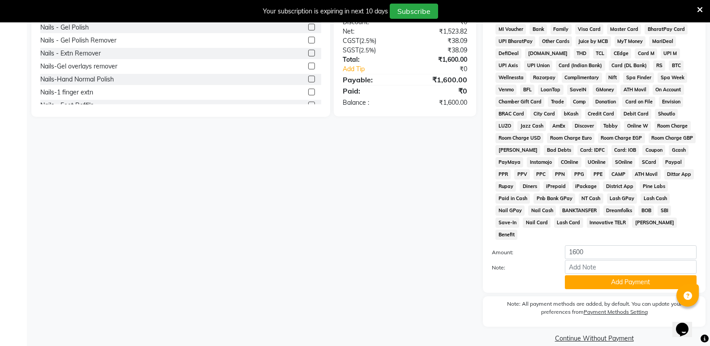
scroll to position [296, 0]
click at [602, 275] on button "Add Payment" at bounding box center [631, 282] width 132 height 14
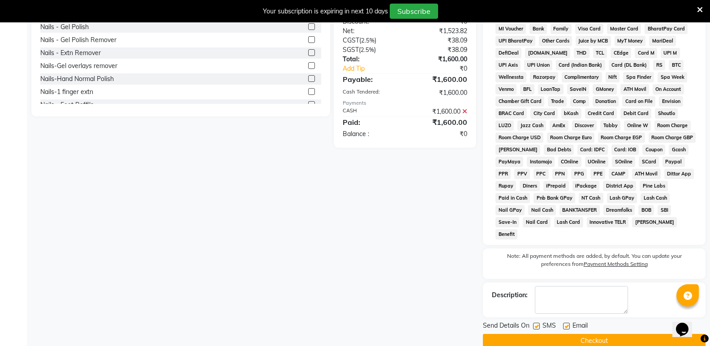
click at [605, 334] on button "Checkout" at bounding box center [594, 341] width 223 height 14
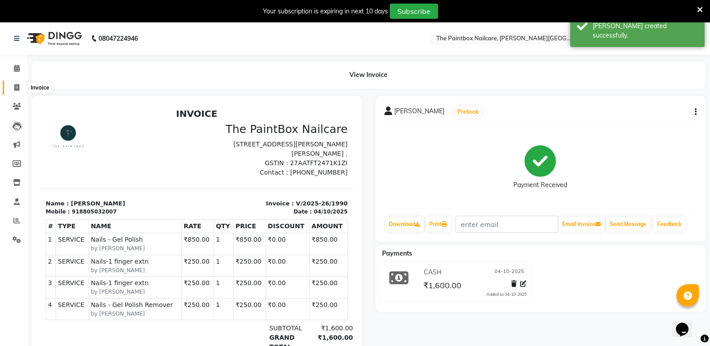
click at [16, 84] on icon at bounding box center [16, 87] width 5 height 7
select select "service"
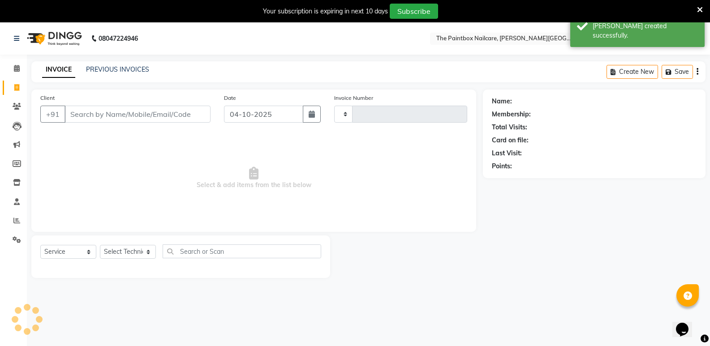
scroll to position [22, 0]
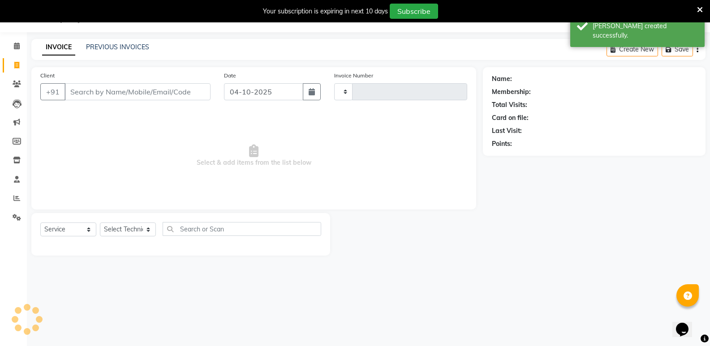
click at [183, 94] on input "Client" at bounding box center [138, 91] width 146 height 17
type input "1991"
select select "926"
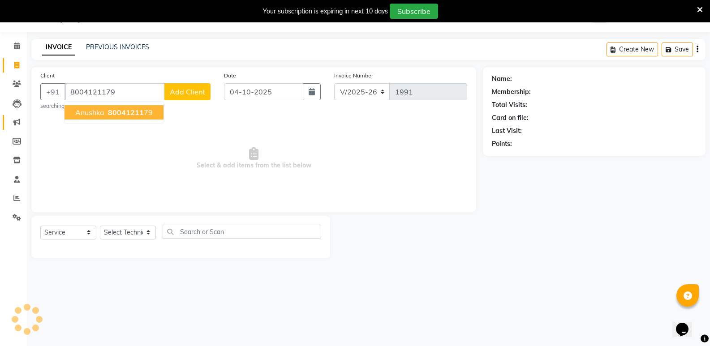
type input "8004121179"
click at [95, 120] on ngb-typeahead-window "anushka 80041211 79" at bounding box center [114, 112] width 100 height 22
click at [100, 115] on span "anushka" at bounding box center [89, 112] width 29 height 9
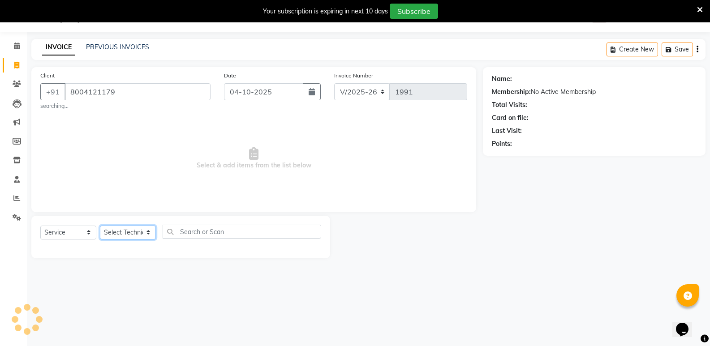
click at [116, 229] on select "Select Technician [PERSON_NAME] bishvajeet [PERSON_NAME] [PERSON_NAME] [PERSON_…" at bounding box center [128, 233] width 56 height 14
select select "85359"
click at [100, 226] on select "Select Technician [PERSON_NAME] bishvajeet [PERSON_NAME] [PERSON_NAME] [PERSON_…" at bounding box center [128, 233] width 56 height 14
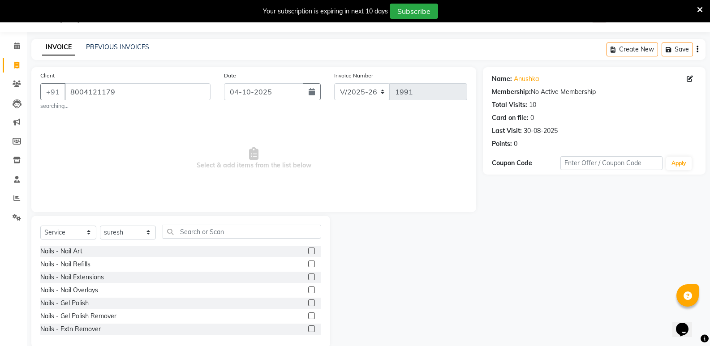
drag, startPoint x: 308, startPoint y: 263, endPoint x: 270, endPoint y: 188, distance: 84.0
click at [308, 263] on label at bounding box center [311, 264] width 7 height 7
click at [308, 263] on input "checkbox" at bounding box center [311, 265] width 6 height 6
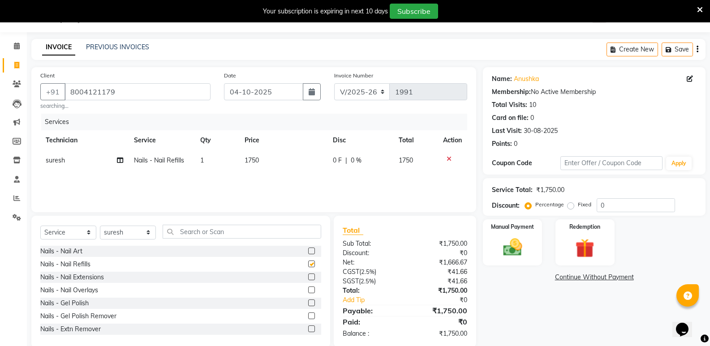
checkbox input "false"
click at [252, 160] on span "1750" at bounding box center [252, 160] width 14 height 8
select select "85359"
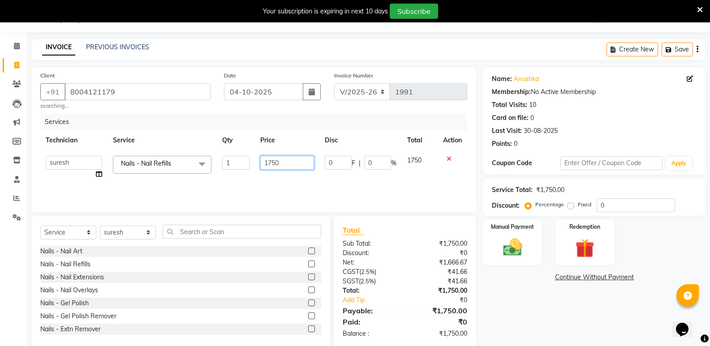
click at [272, 169] on input "1750" at bounding box center [287, 163] width 54 height 14
type input "1650"
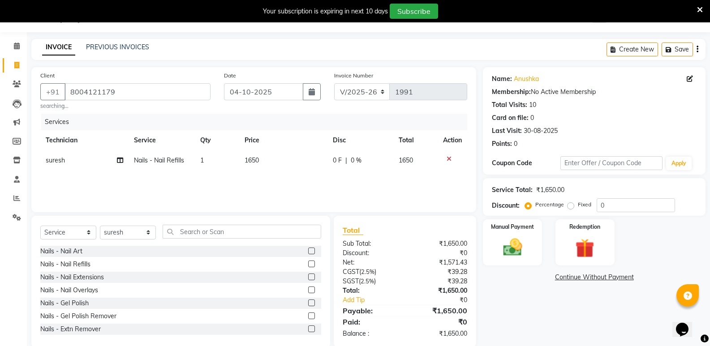
click at [308, 254] on label at bounding box center [311, 251] width 7 height 7
click at [308, 254] on input "checkbox" at bounding box center [311, 252] width 6 height 6
checkbox input "false"
click at [257, 183] on span "1500" at bounding box center [252, 181] width 14 height 8
select select "85359"
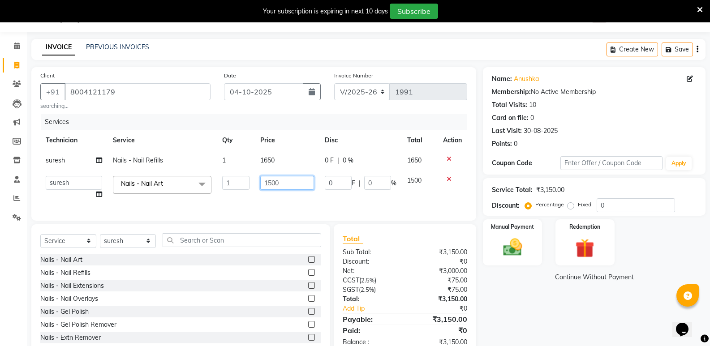
click at [272, 189] on input "1500" at bounding box center [287, 183] width 54 height 14
type input "1200"
click at [132, 247] on div "Select Service Product Membership Package Voucher Prepaid Gift Card Select Tech…" at bounding box center [180, 244] width 281 height 21
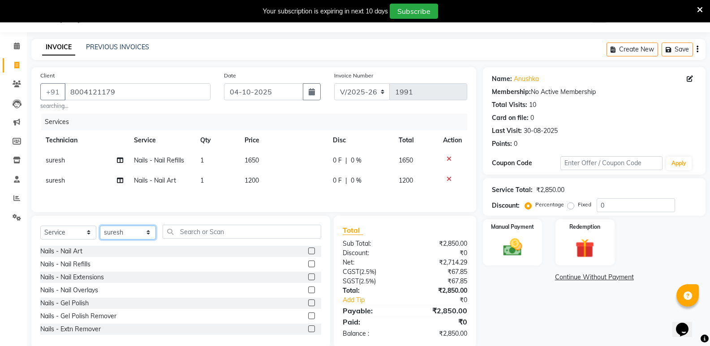
select select "88724"
click at [100, 227] on select "Select Technician [PERSON_NAME] bishvajeet [PERSON_NAME] [PERSON_NAME] [PERSON_…" at bounding box center [128, 233] width 56 height 14
click at [308, 317] on label at bounding box center [311, 316] width 7 height 7
click at [308, 317] on input "checkbox" at bounding box center [311, 317] width 6 height 6
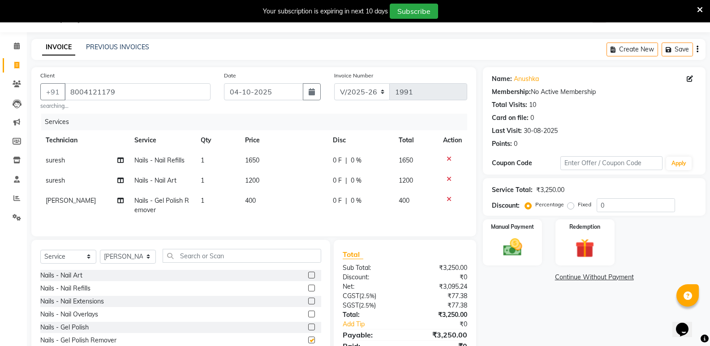
checkbox input "false"
click at [258, 199] on td "400" at bounding box center [284, 206] width 88 height 30
select select "88724"
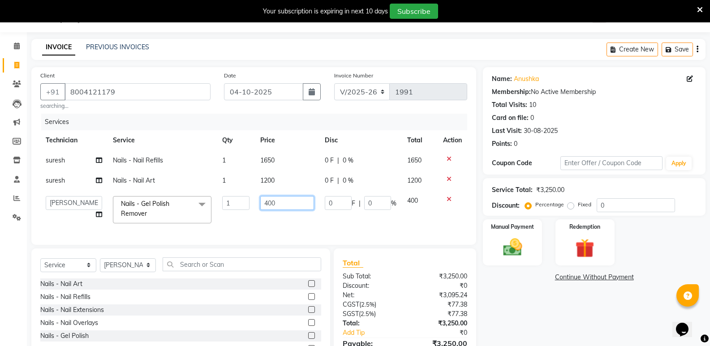
click at [273, 206] on input "400" at bounding box center [287, 203] width 54 height 14
type input "250"
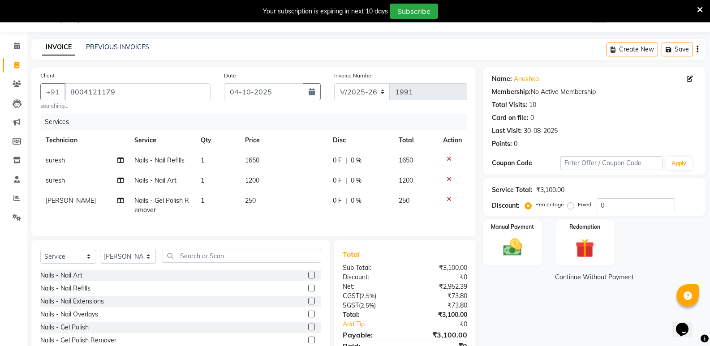
click at [303, 342] on div "Nails - Nail Art Nails - Nail Refills Nails - Nail Extensions Nails - Nail Over…" at bounding box center [180, 315] width 281 height 90
click at [308, 331] on label at bounding box center [311, 327] width 7 height 7
click at [308, 331] on input "checkbox" at bounding box center [311, 328] width 6 height 6
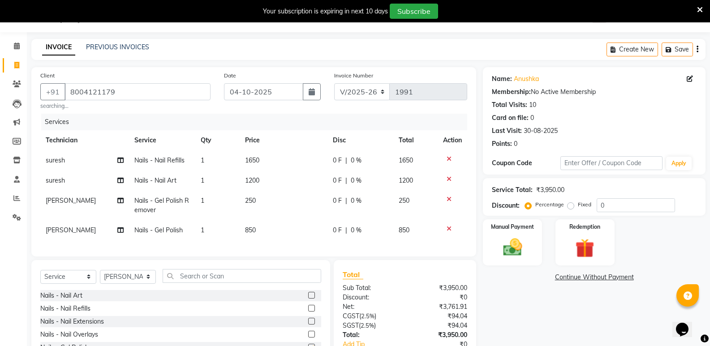
checkbox input "false"
click at [308, 299] on label at bounding box center [311, 295] width 7 height 7
click at [308, 299] on input "checkbox" at bounding box center [311, 296] width 6 height 6
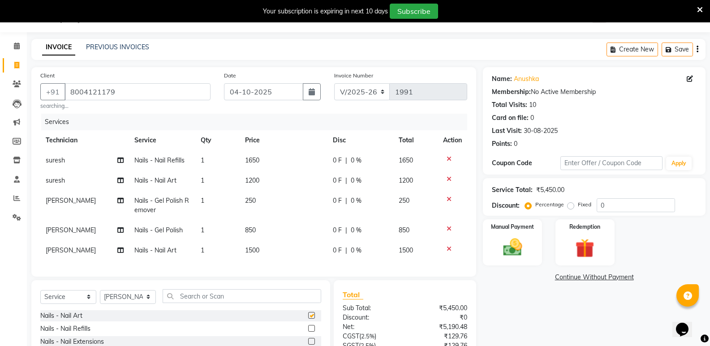
click at [252, 242] on td "1500" at bounding box center [284, 251] width 88 height 20
checkbox input "false"
select select "88724"
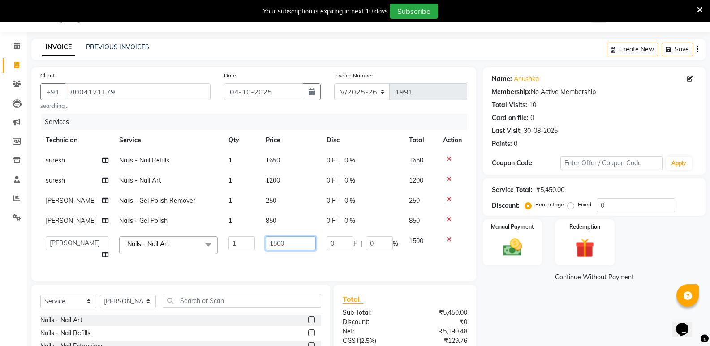
click at [272, 247] on input "1500" at bounding box center [291, 244] width 50 height 14
type input "700"
click at [510, 246] on img at bounding box center [513, 247] width 32 height 23
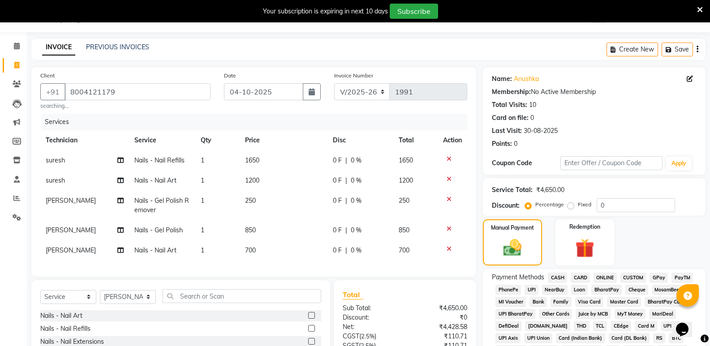
click at [606, 273] on span "ONLINE" at bounding box center [605, 278] width 23 height 10
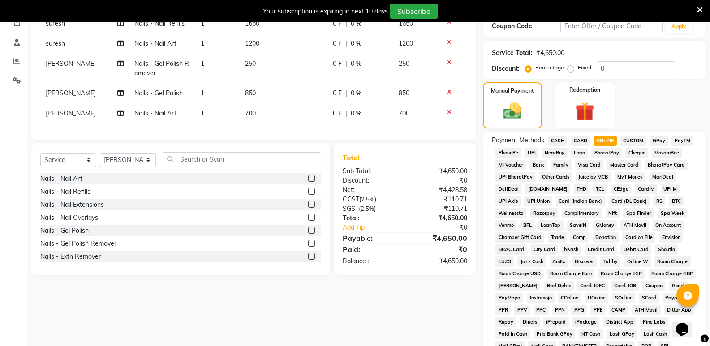
scroll to position [296, 0]
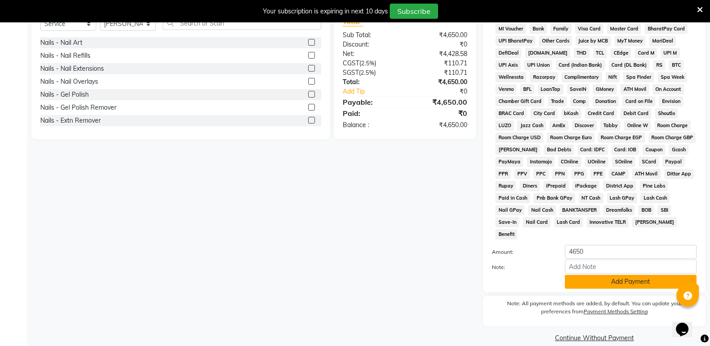
click at [624, 275] on button "Add Payment" at bounding box center [631, 282] width 132 height 14
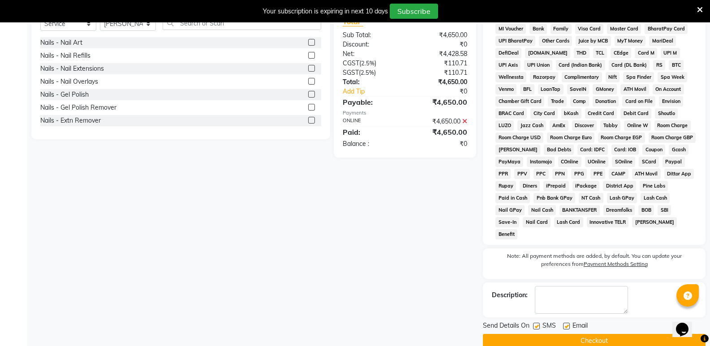
click at [618, 334] on button "Checkout" at bounding box center [594, 341] width 223 height 14
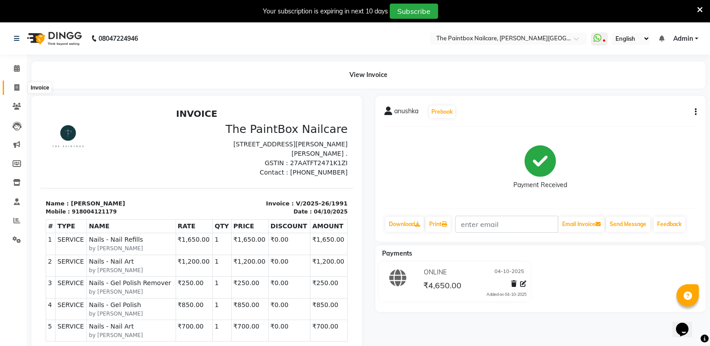
drag, startPoint x: 21, startPoint y: 87, endPoint x: 54, endPoint y: 85, distance: 33.2
click at [21, 87] on span at bounding box center [17, 88] width 16 height 10
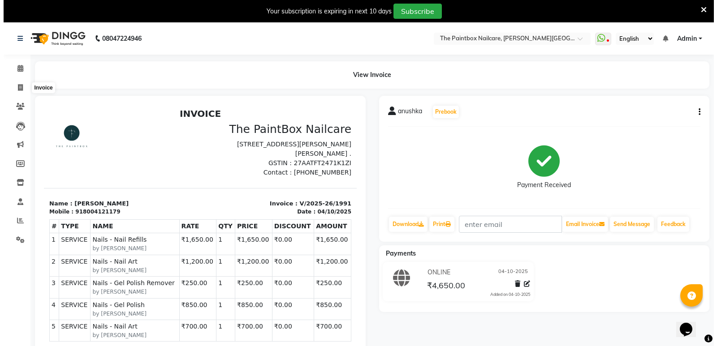
scroll to position [22, 0]
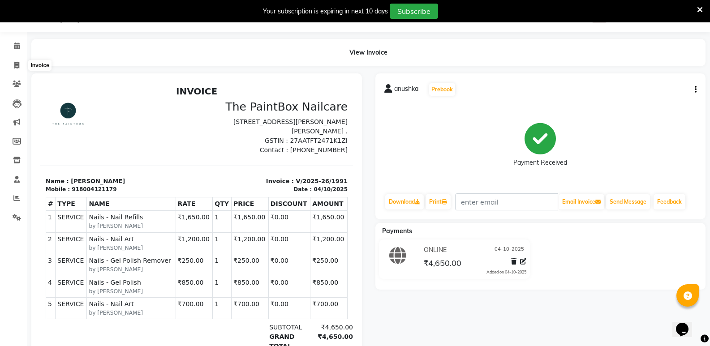
select select "service"
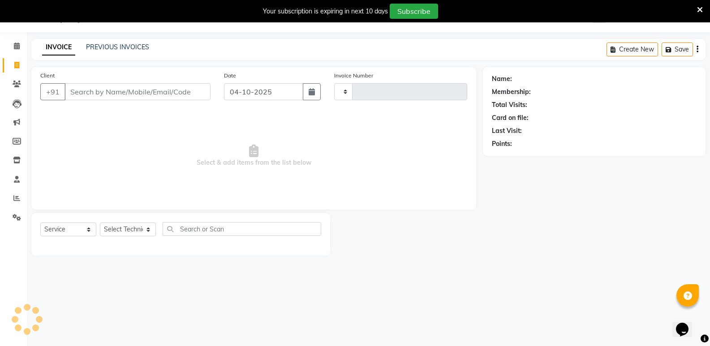
type input "1992"
select select "926"
click at [186, 89] on input "Client" at bounding box center [138, 91] width 146 height 17
type input "8790960404"
click at [173, 88] on span "Add Client" at bounding box center [187, 91] width 35 height 9
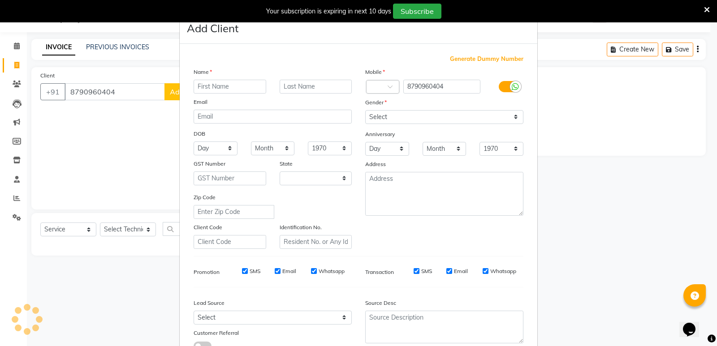
select select "22"
type input "neha"
click at [505, 88] on label at bounding box center [509, 86] width 20 height 11
click at [0, 0] on input "checkbox" at bounding box center [0, 0] width 0 height 0
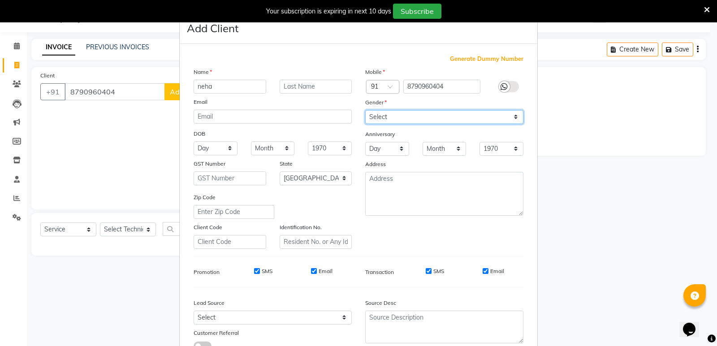
click at [503, 120] on select "Select [DEMOGRAPHIC_DATA] [DEMOGRAPHIC_DATA] Other Prefer Not To Say" at bounding box center [444, 117] width 158 height 14
select select "[DEMOGRAPHIC_DATA]"
click at [365, 110] on select "Select [DEMOGRAPHIC_DATA] [DEMOGRAPHIC_DATA] Other Prefer Not To Say" at bounding box center [444, 117] width 158 height 14
click at [484, 270] on input "Email" at bounding box center [486, 271] width 6 height 6
checkbox input "false"
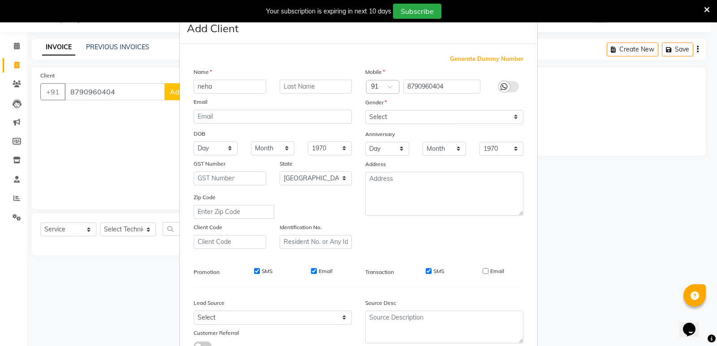
click at [426, 272] on input "SMS" at bounding box center [429, 271] width 6 height 6
checkbox input "false"
click at [311, 272] on input "Email" at bounding box center [314, 271] width 6 height 6
checkbox input "false"
click at [257, 272] on div "SMS" at bounding box center [257, 272] width 31 height 8
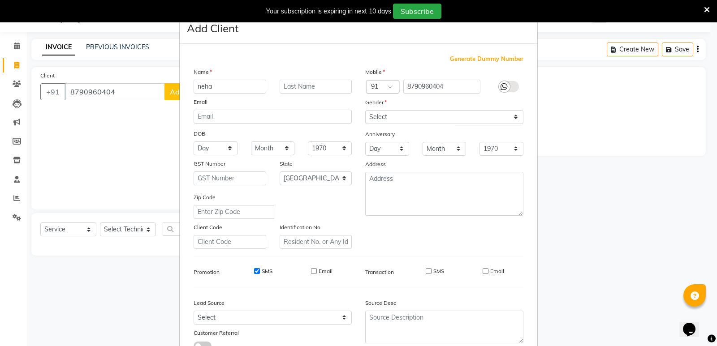
click at [255, 270] on input "SMS" at bounding box center [257, 271] width 6 height 6
checkbox input "false"
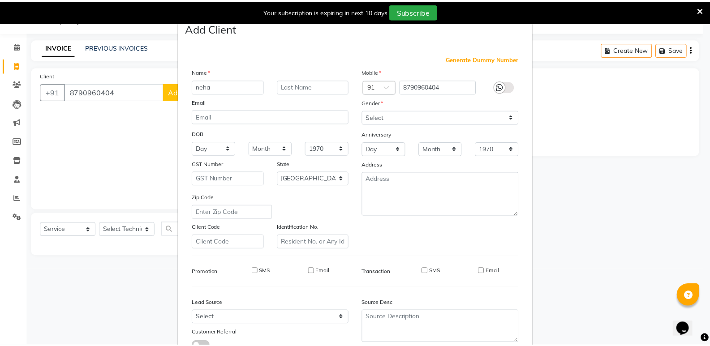
scroll to position [67, 0]
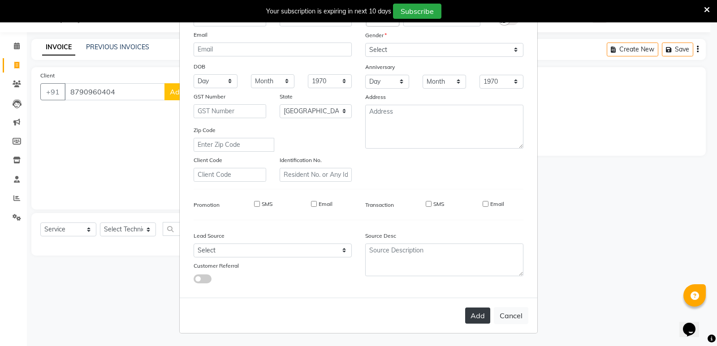
click at [485, 320] on button "Add" at bounding box center [477, 316] width 25 height 16
select select
select select "null"
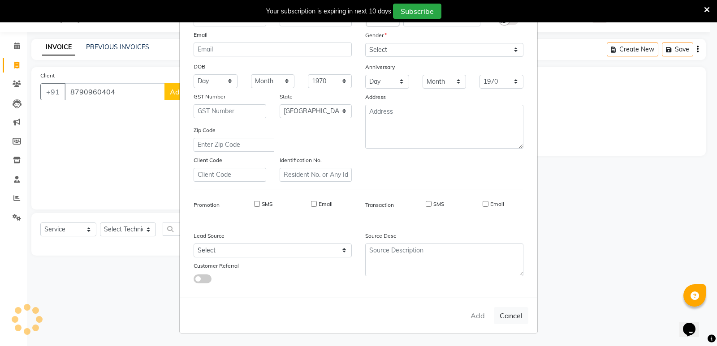
select select
checkbox input "false"
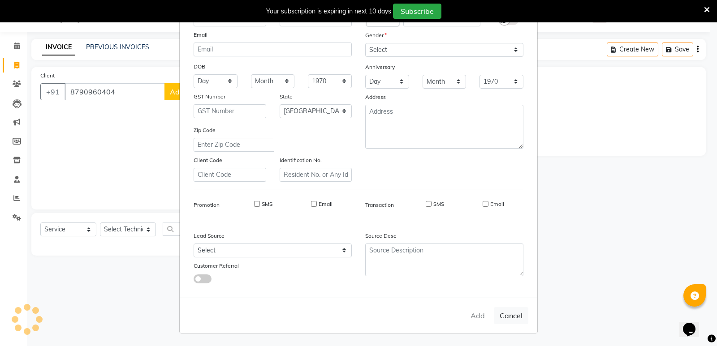
checkbox input "false"
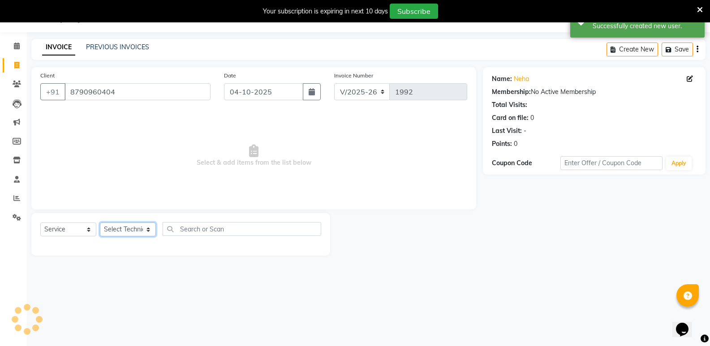
click at [126, 231] on select "Select Technician [PERSON_NAME] bishvajeet [PERSON_NAME] [PERSON_NAME] [PERSON_…" at bounding box center [128, 230] width 56 height 14
select select "85360"
click at [100, 223] on select "Select Technician [PERSON_NAME] bishvajeet [PERSON_NAME] [PERSON_NAME] [PERSON_…" at bounding box center [128, 230] width 56 height 14
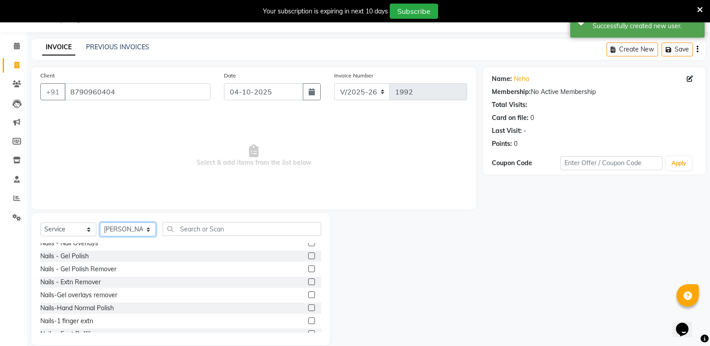
scroll to position [45, 0]
click at [308, 309] on label at bounding box center [311, 307] width 7 height 7
click at [308, 309] on input "checkbox" at bounding box center [311, 308] width 6 height 6
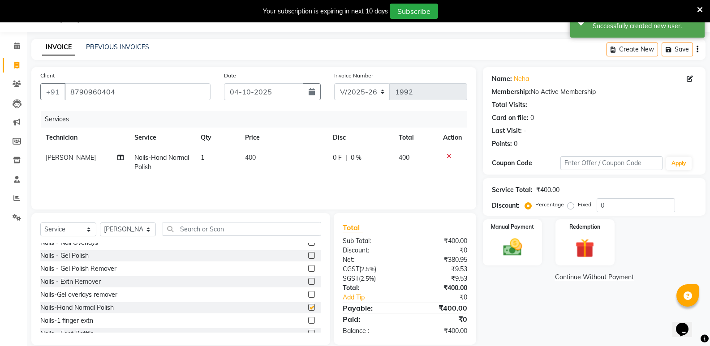
checkbox input "false"
click at [114, 231] on select "Select Technician [PERSON_NAME] bishvajeet [PERSON_NAME] [PERSON_NAME] [PERSON_…" at bounding box center [128, 230] width 56 height 14
select select "89386"
click at [100, 223] on select "Select Technician [PERSON_NAME] bishvajeet [PERSON_NAME] [PERSON_NAME] [PERSON_…" at bounding box center [128, 230] width 56 height 14
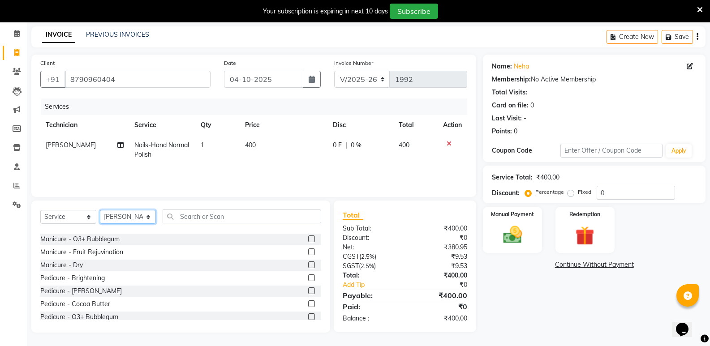
scroll to position [224, 0]
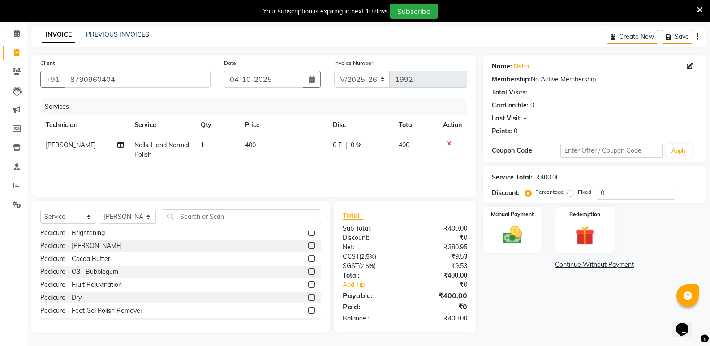
click at [308, 244] on label at bounding box center [311, 245] width 7 height 7
click at [308, 244] on input "checkbox" at bounding box center [311, 246] width 6 height 6
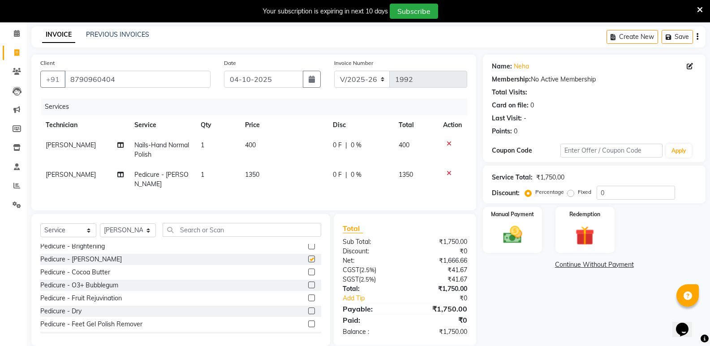
checkbox input "false"
click at [251, 177] on span "1350" at bounding box center [252, 175] width 14 height 8
select select "89386"
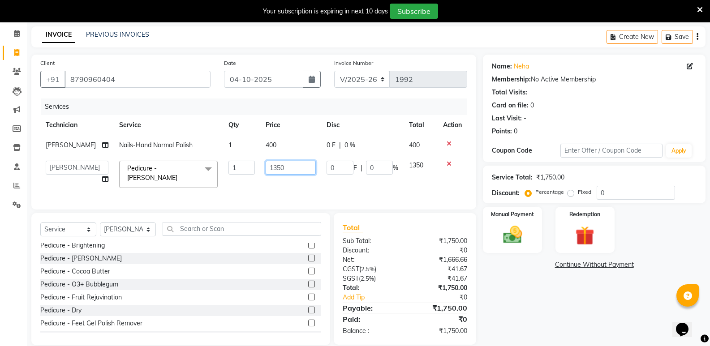
click at [274, 170] on input "1350" at bounding box center [291, 168] width 50 height 14
type input "1400"
click at [132, 233] on select "Select Technician [PERSON_NAME] bishvajeet [PERSON_NAME] [PERSON_NAME] [PERSON_…" at bounding box center [128, 230] width 56 height 14
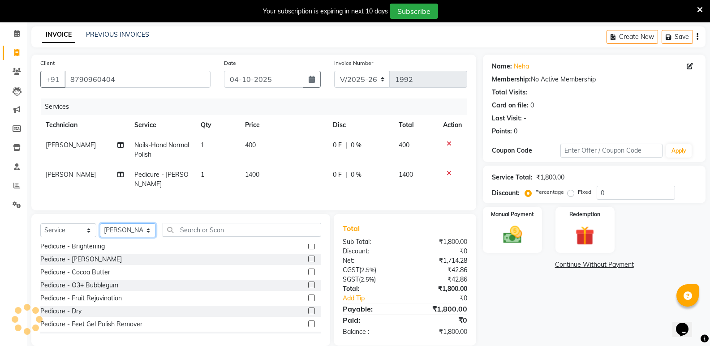
select select "89153"
click at [100, 224] on select "Select Technician [PERSON_NAME] bishvajeet [PERSON_NAME] [PERSON_NAME] [PERSON_…" at bounding box center [128, 231] width 56 height 14
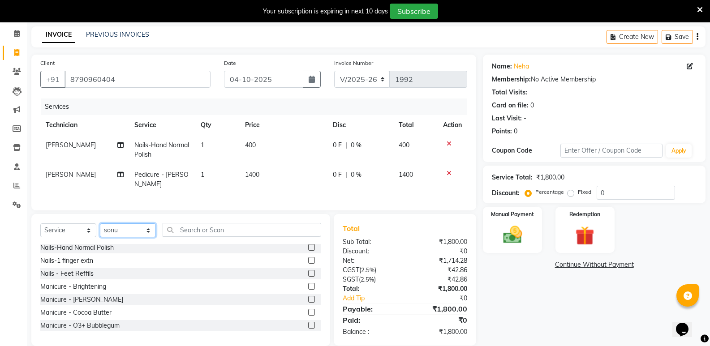
scroll to position [90, 0]
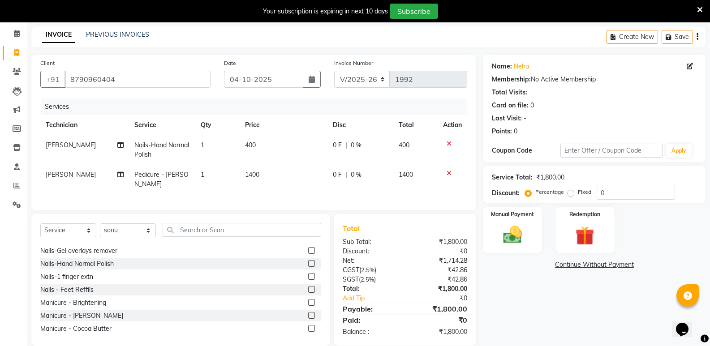
click at [308, 261] on label at bounding box center [311, 263] width 7 height 7
click at [308, 261] on input "checkbox" at bounding box center [311, 264] width 6 height 6
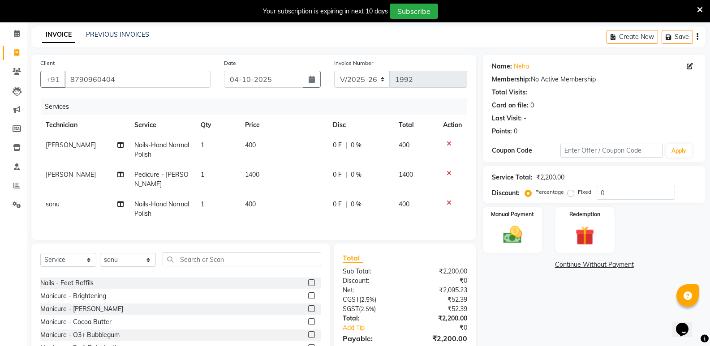
checkbox input "false"
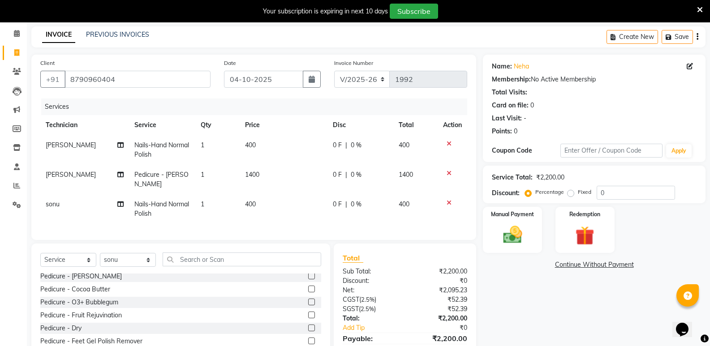
scroll to position [216, 0]
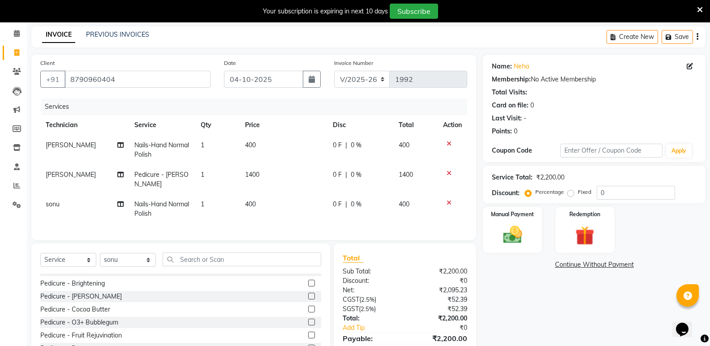
click at [308, 294] on label at bounding box center [311, 296] width 7 height 7
click at [308, 294] on input "checkbox" at bounding box center [311, 297] width 6 height 6
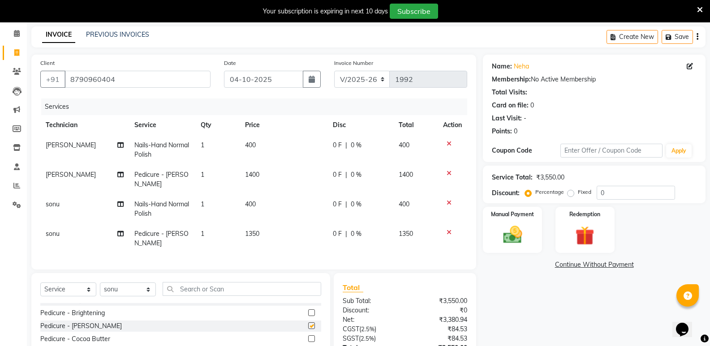
checkbox input "false"
click at [262, 225] on td "1350" at bounding box center [284, 239] width 88 height 30
select select "89153"
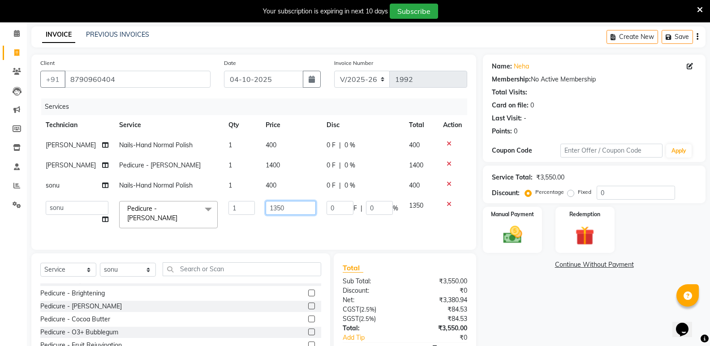
click at [277, 212] on input "1350" at bounding box center [291, 208] width 50 height 14
type input "1400"
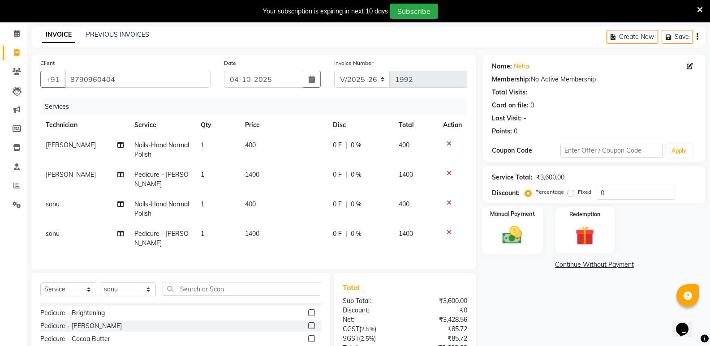
click at [517, 239] on img at bounding box center [513, 235] width 32 height 23
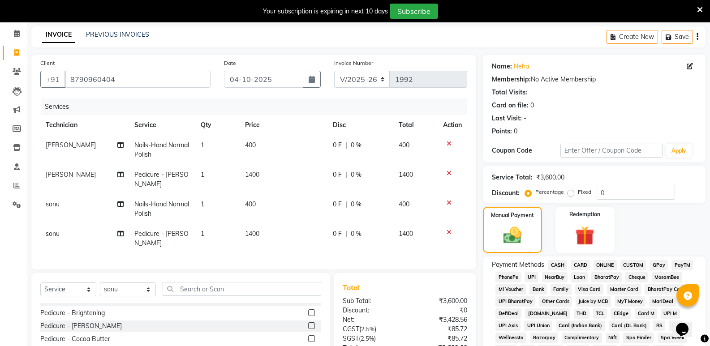
click at [606, 261] on span "ONLINE" at bounding box center [605, 265] width 23 height 10
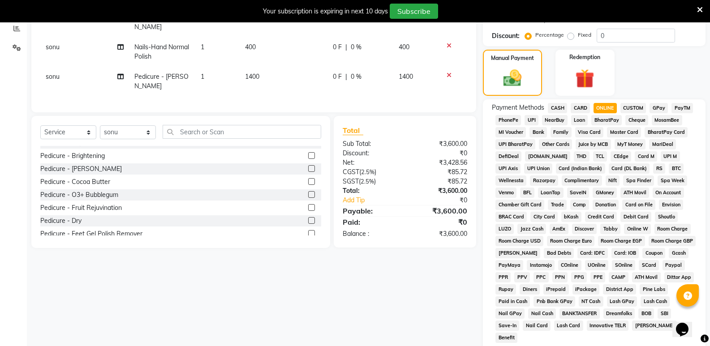
scroll to position [296, 0]
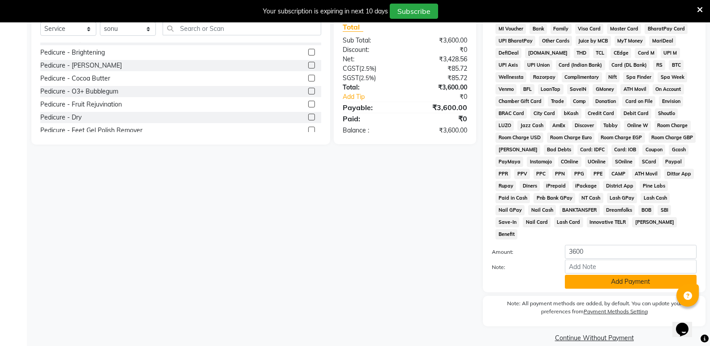
click at [618, 275] on button "Add Payment" at bounding box center [631, 282] width 132 height 14
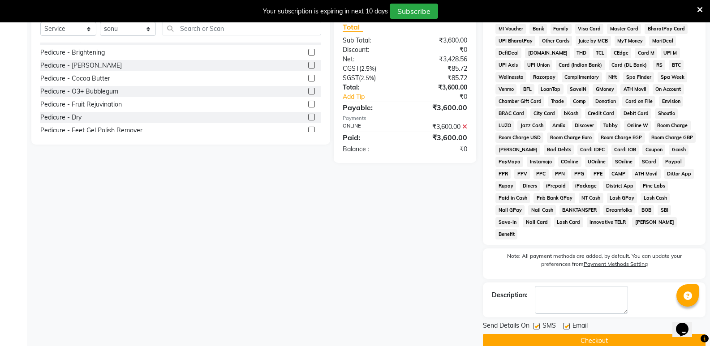
click at [625, 334] on button "Checkout" at bounding box center [594, 341] width 223 height 14
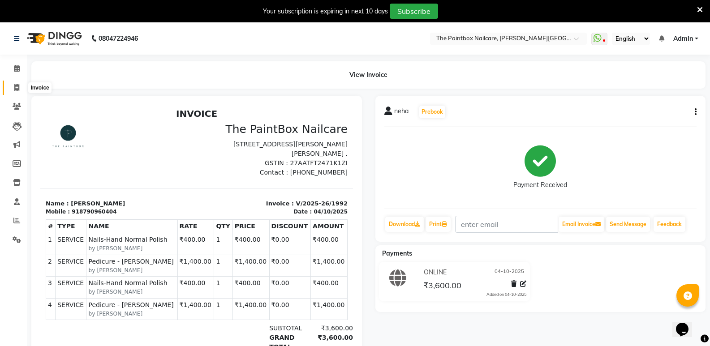
click at [17, 87] on icon at bounding box center [16, 87] width 5 height 7
select select "service"
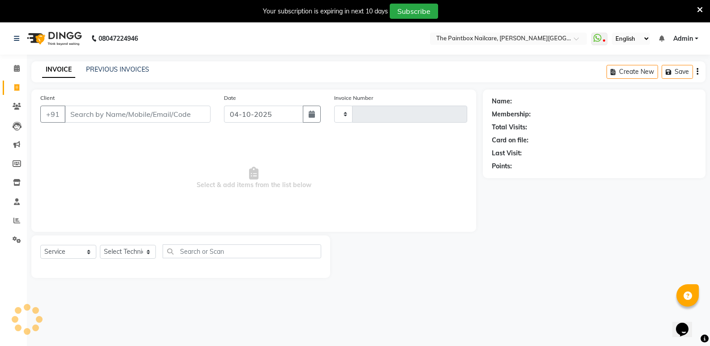
scroll to position [22, 0]
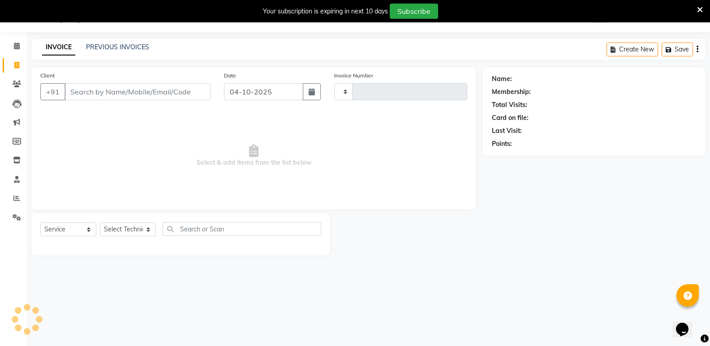
type input "1993"
select select "926"
click at [165, 86] on input "Client" at bounding box center [138, 91] width 146 height 17
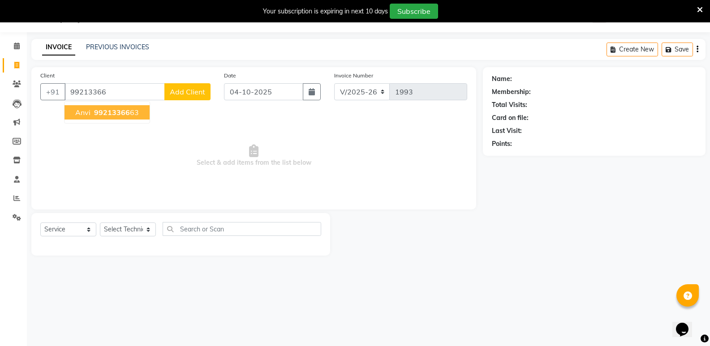
click at [132, 109] on ngb-highlight "99213366 63" at bounding box center [115, 112] width 47 height 9
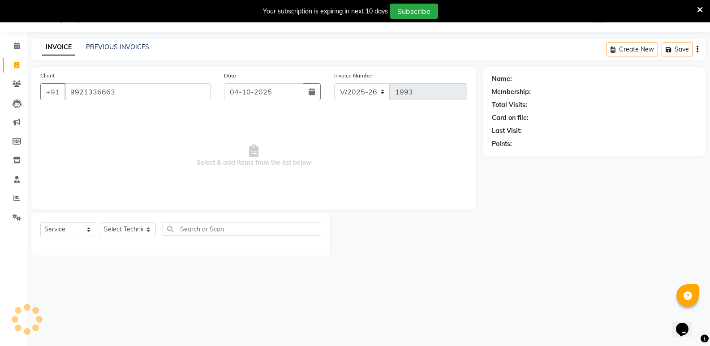
type input "9921336663"
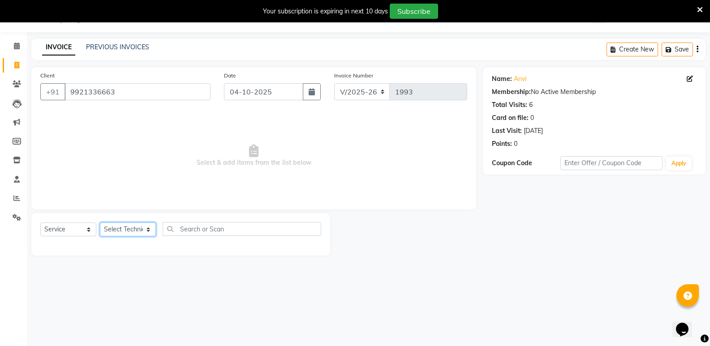
drag, startPoint x: 129, startPoint y: 229, endPoint x: 130, endPoint y: 224, distance: 6.0
click at [129, 229] on select "Select Technician [PERSON_NAME] bishvajeet [PERSON_NAME] [PERSON_NAME] [PERSON_…" at bounding box center [128, 230] width 56 height 14
select select "28060"
click at [100, 223] on select "Select Technician [PERSON_NAME] bishvajeet [PERSON_NAME] [PERSON_NAME] [PERSON_…" at bounding box center [128, 230] width 56 height 14
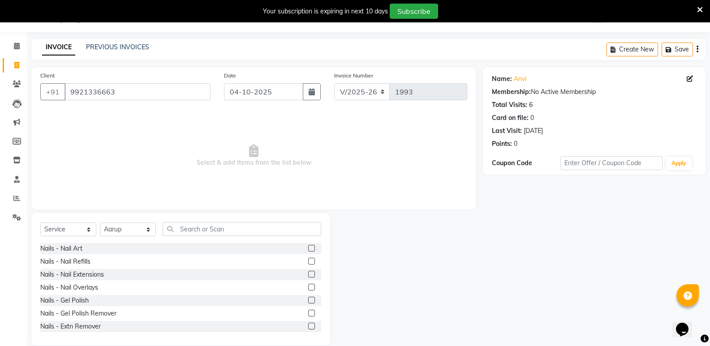
click at [308, 273] on label at bounding box center [311, 274] width 7 height 7
click at [308, 273] on input "checkbox" at bounding box center [311, 275] width 6 height 6
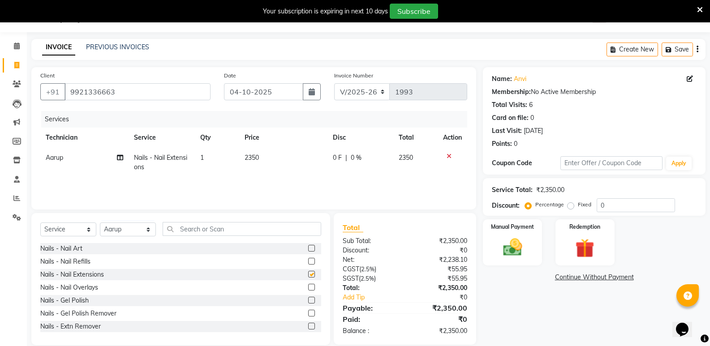
checkbox input "false"
click at [250, 157] on span "2350" at bounding box center [252, 158] width 14 height 8
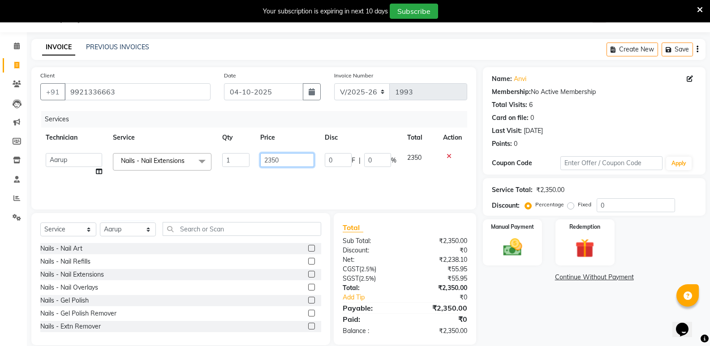
click at [273, 165] on input "2350" at bounding box center [287, 160] width 54 height 14
type input "2150"
click at [308, 246] on label at bounding box center [311, 248] width 7 height 7
click at [308, 246] on input "checkbox" at bounding box center [311, 249] width 6 height 6
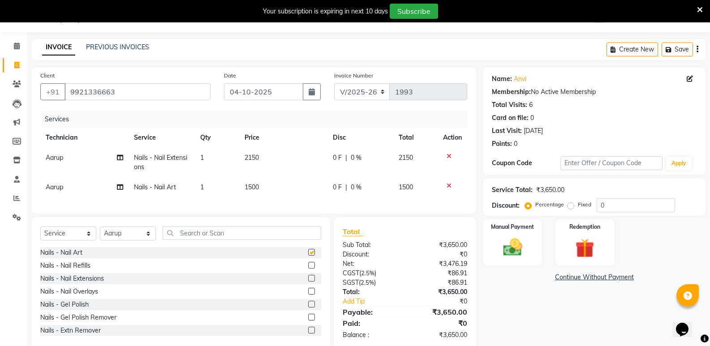
checkbox input "false"
click at [256, 189] on span "1500" at bounding box center [252, 187] width 14 height 8
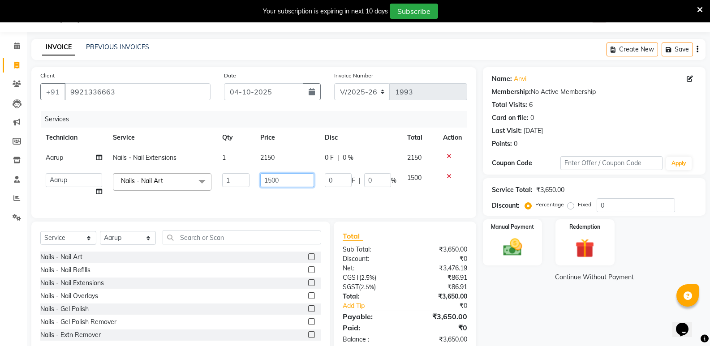
click at [273, 186] on input "1500" at bounding box center [287, 180] width 54 height 14
type input "1200"
click at [514, 254] on img at bounding box center [513, 247] width 32 height 23
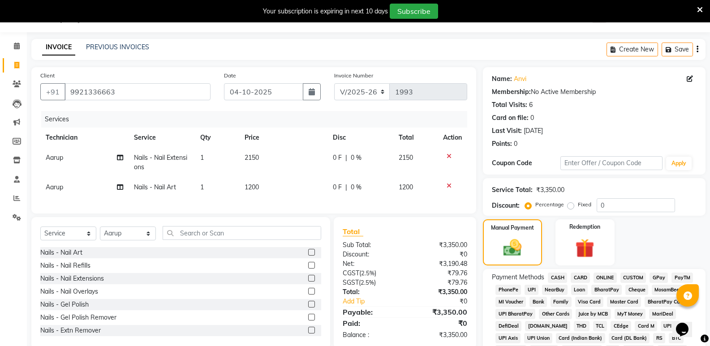
click at [602, 280] on span "ONLINE" at bounding box center [605, 278] width 23 height 10
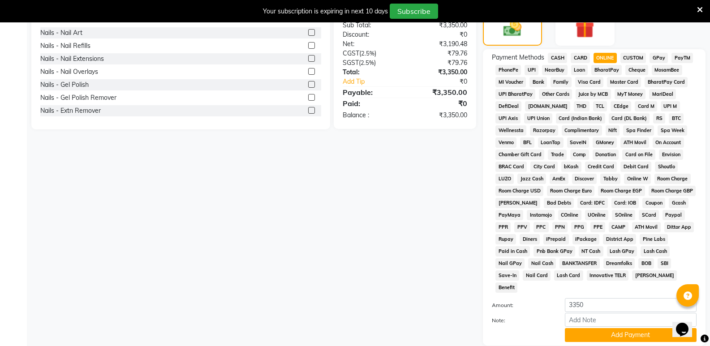
scroll to position [296, 0]
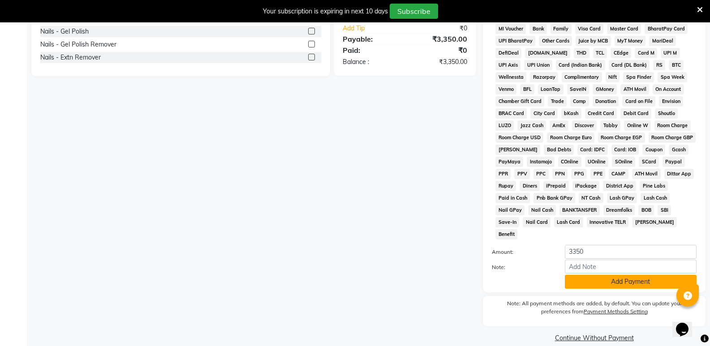
click at [601, 275] on button "Add Payment" at bounding box center [631, 282] width 132 height 14
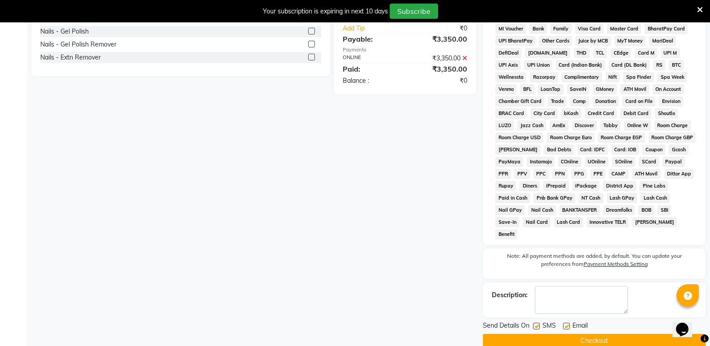
click at [602, 334] on button "Checkout" at bounding box center [594, 341] width 223 height 14
